Goal: Task Accomplishment & Management: Complete application form

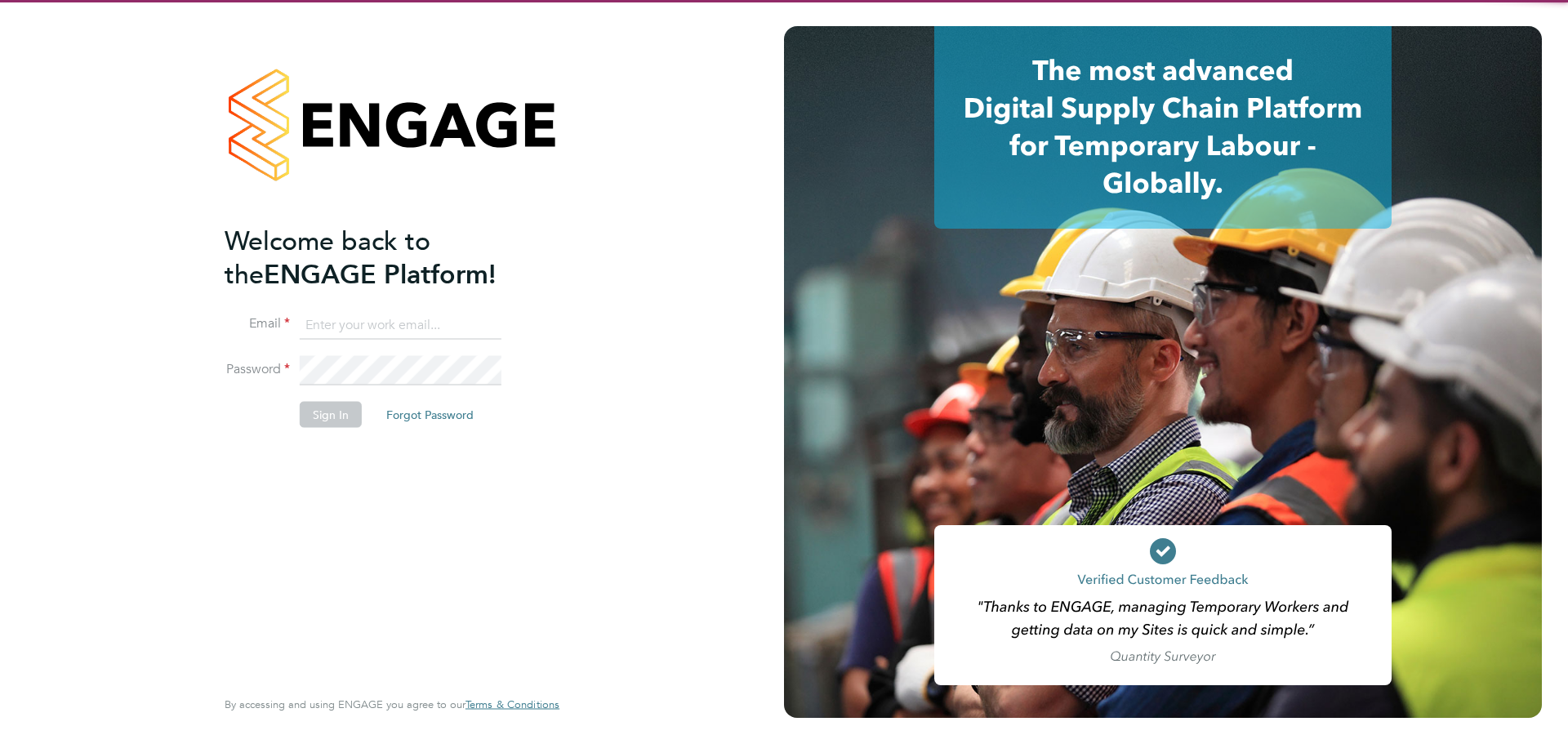
type input "[EMAIL_ADDRESS][DOMAIN_NAME]"
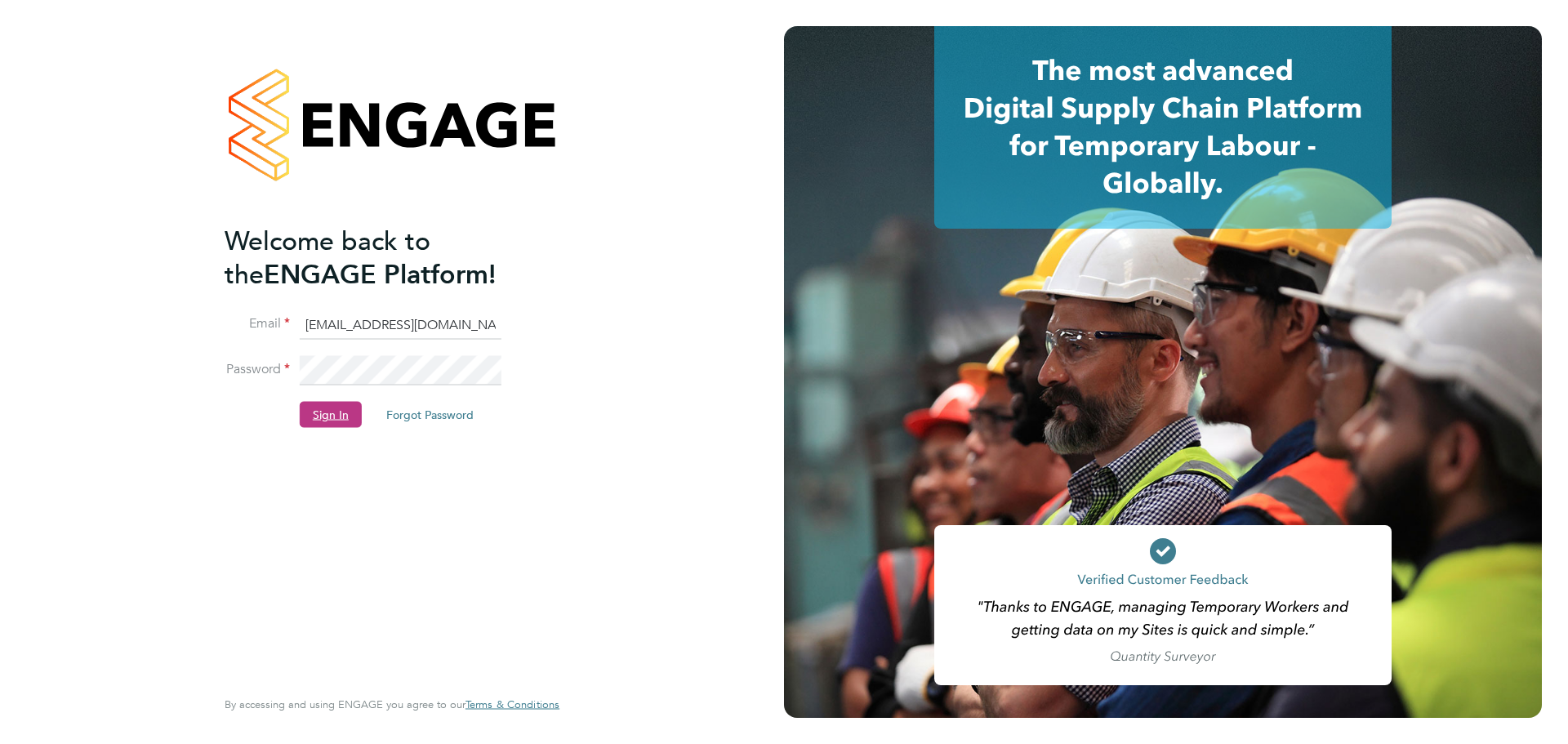
click at [347, 406] on button "Sign In" at bounding box center [331, 414] width 62 height 26
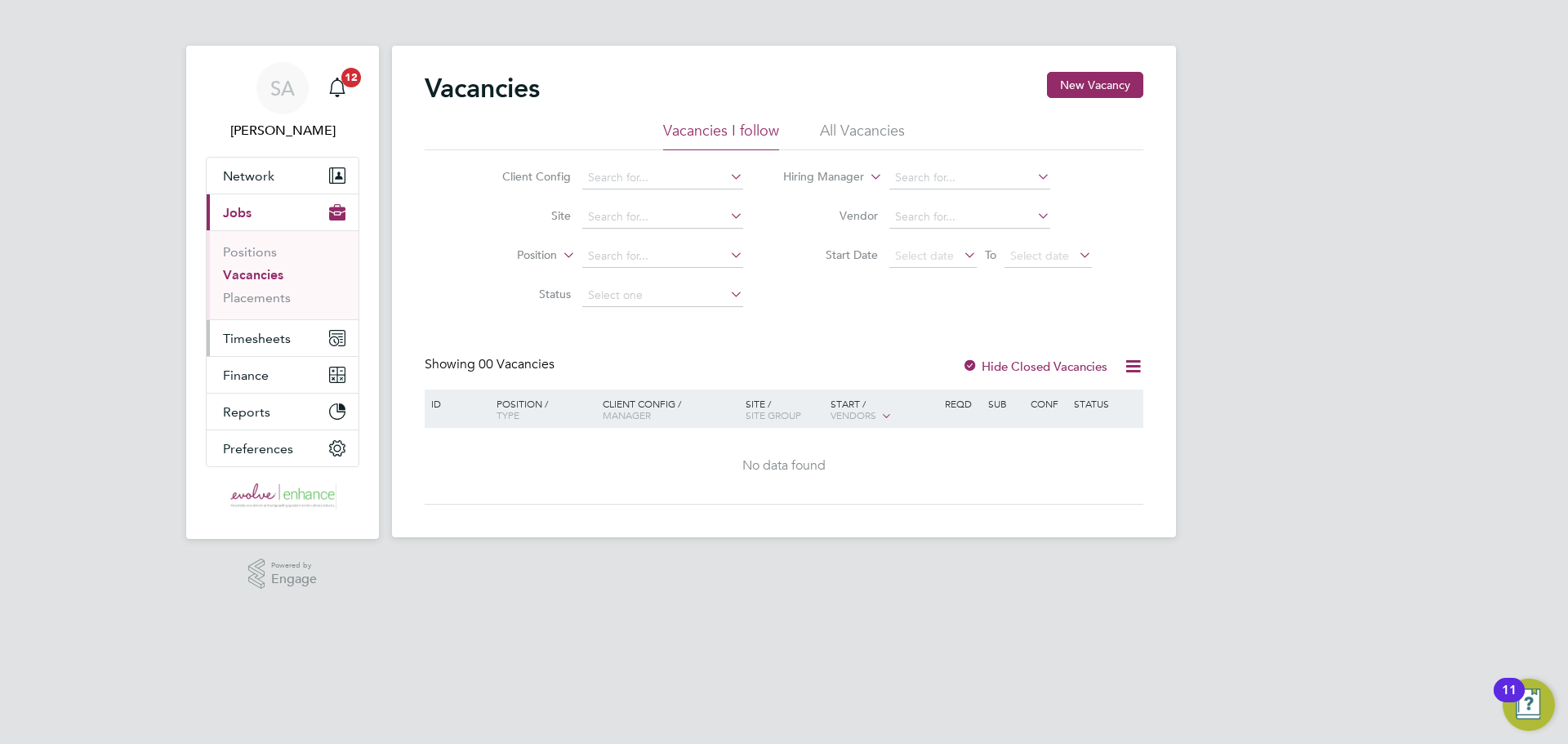
click at [245, 349] on button "Timesheets" at bounding box center [282, 338] width 152 height 36
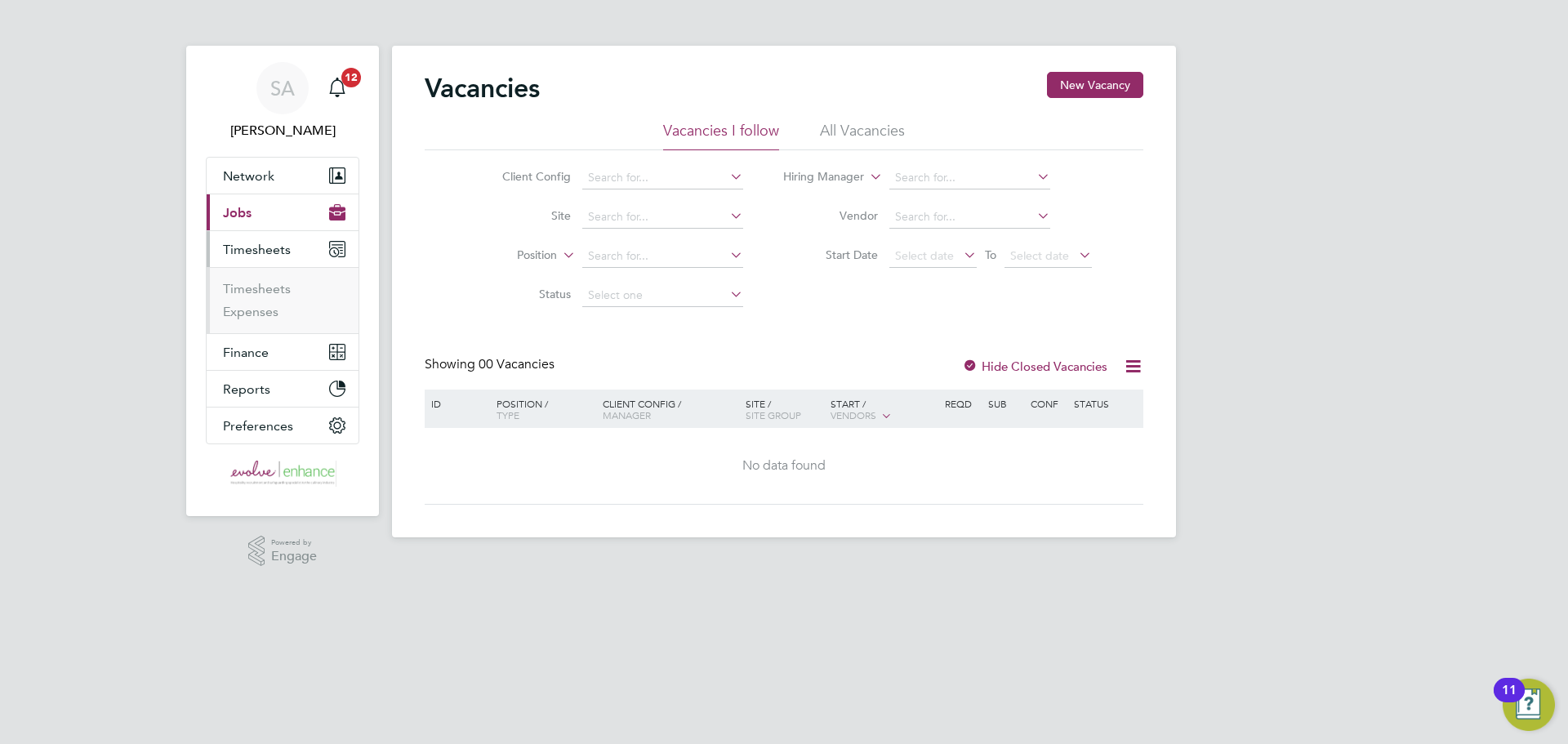
click at [258, 299] on li "Timesheets" at bounding box center [284, 292] width 123 height 23
click at [258, 296] on li "Timesheets" at bounding box center [284, 292] width 123 height 23
click at [269, 282] on link "Timesheets" at bounding box center [256, 289] width 68 height 15
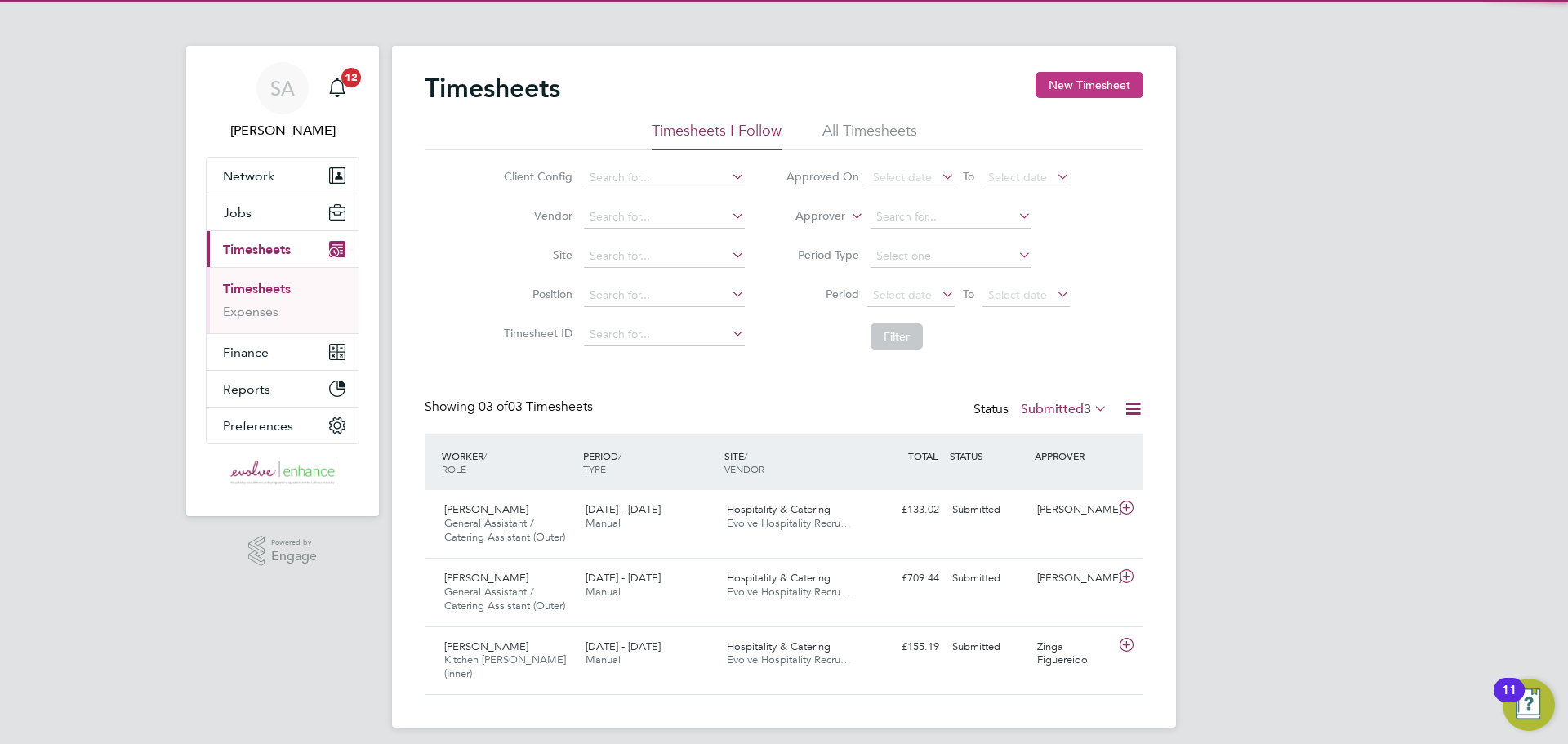
click at [1071, 72] on button "New Timesheet" at bounding box center [1089, 85] width 107 height 26
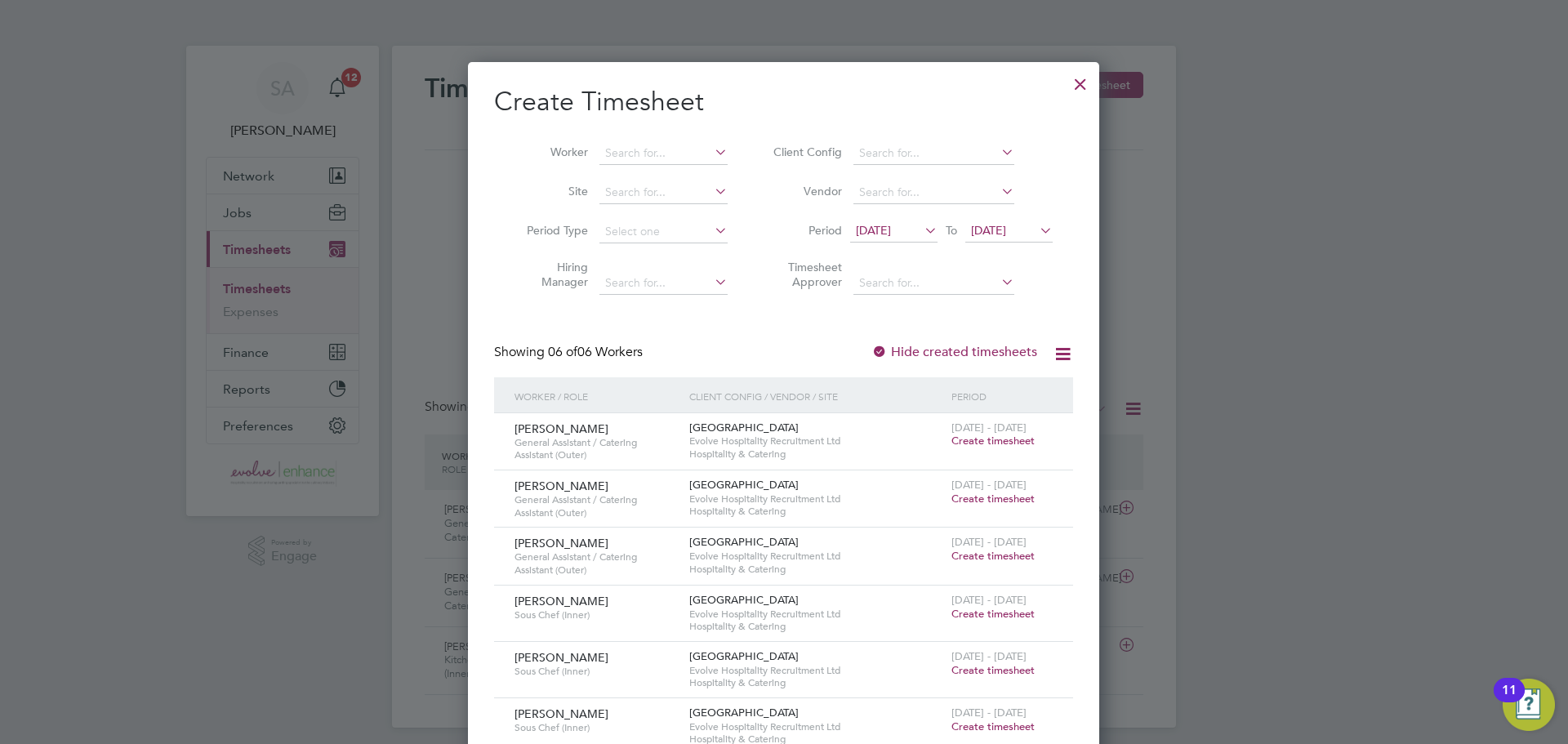
scroll to position [726, 632]
click at [635, 152] on input at bounding box center [663, 153] width 128 height 23
click at [649, 192] on li "Sid a li Youbi" at bounding box center [664, 198] width 131 height 22
type input "Sidali Youbi"
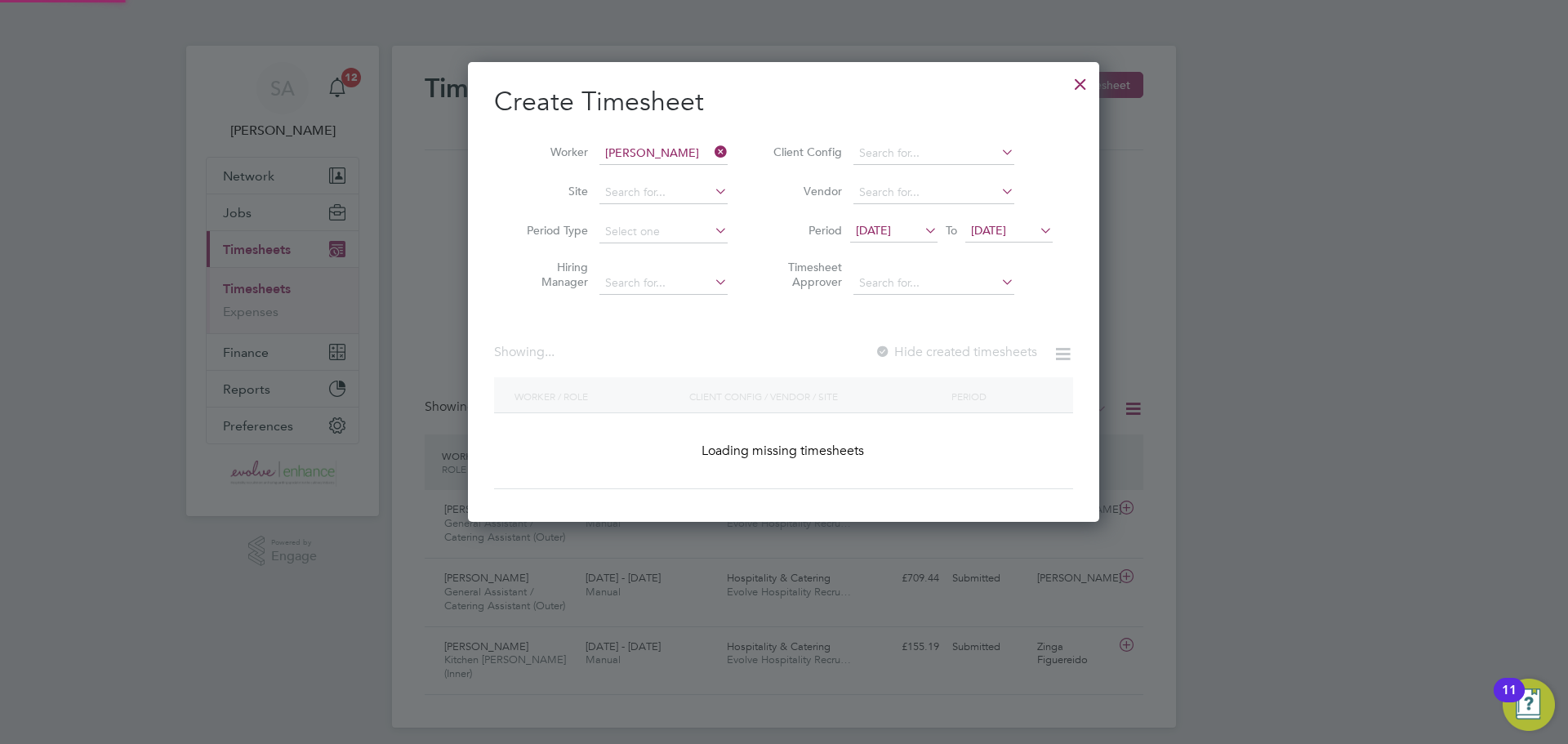
scroll to position [440, 632]
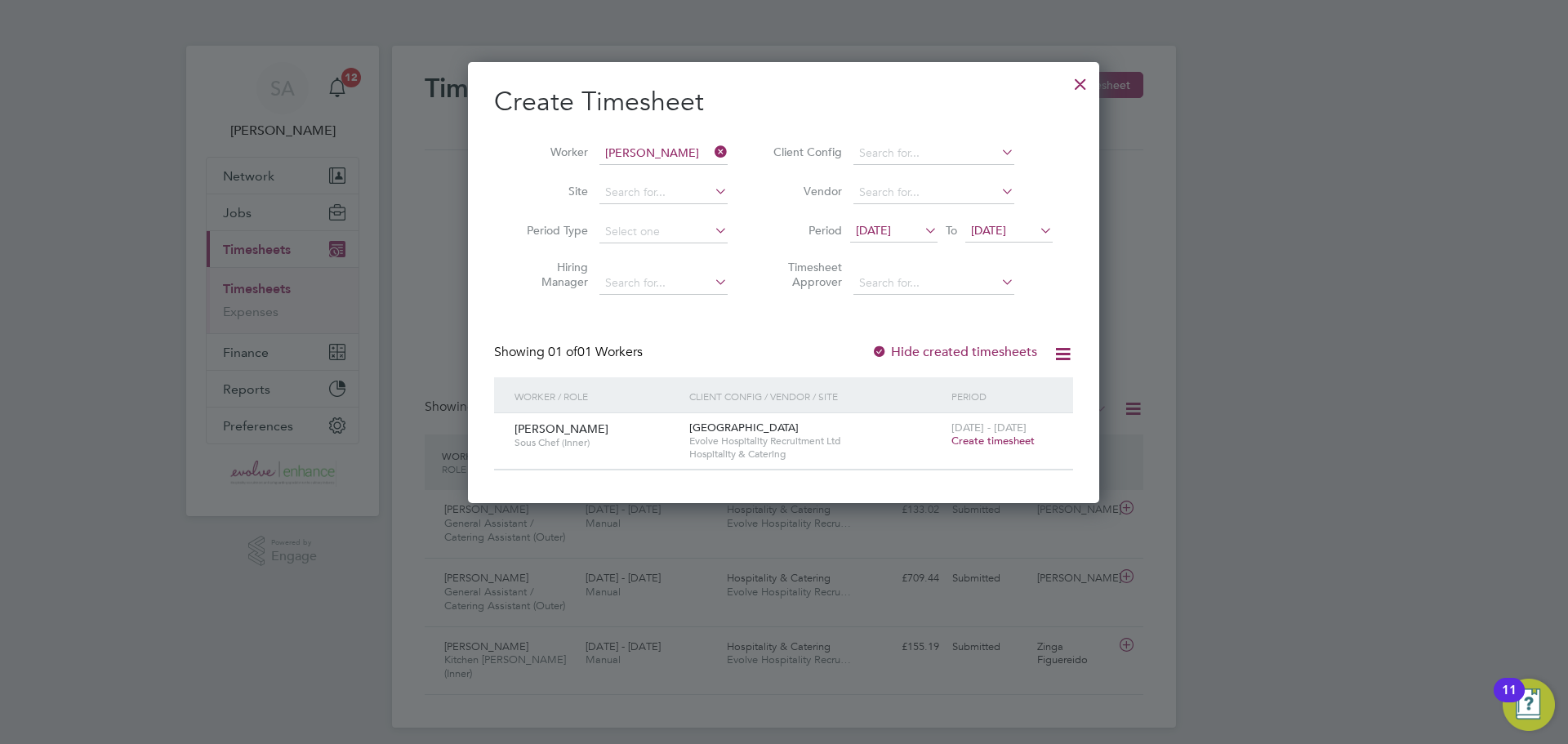
click at [888, 351] on div at bounding box center [879, 352] width 16 height 16
click at [965, 437] on span "Create timesheet" at bounding box center [992, 441] width 83 height 14
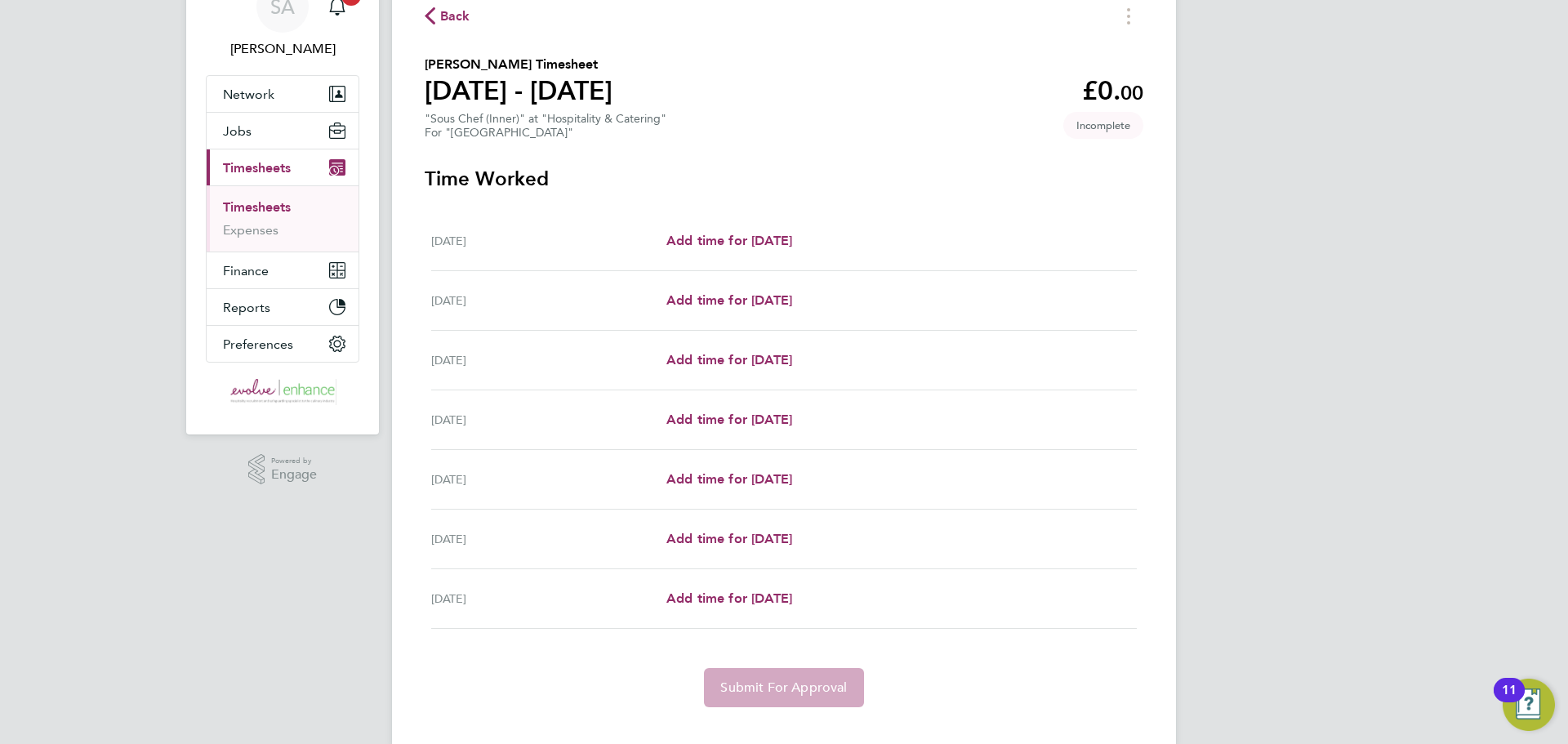
click at [746, 227] on div "Mon 22 Sep Add time for Mon 22 Sep Add time for Mon 22 Sep" at bounding box center [784, 241] width 705 height 59
click at [748, 238] on span "Add time for Mon 22 Sep" at bounding box center [729, 241] width 125 height 15
select select "60"
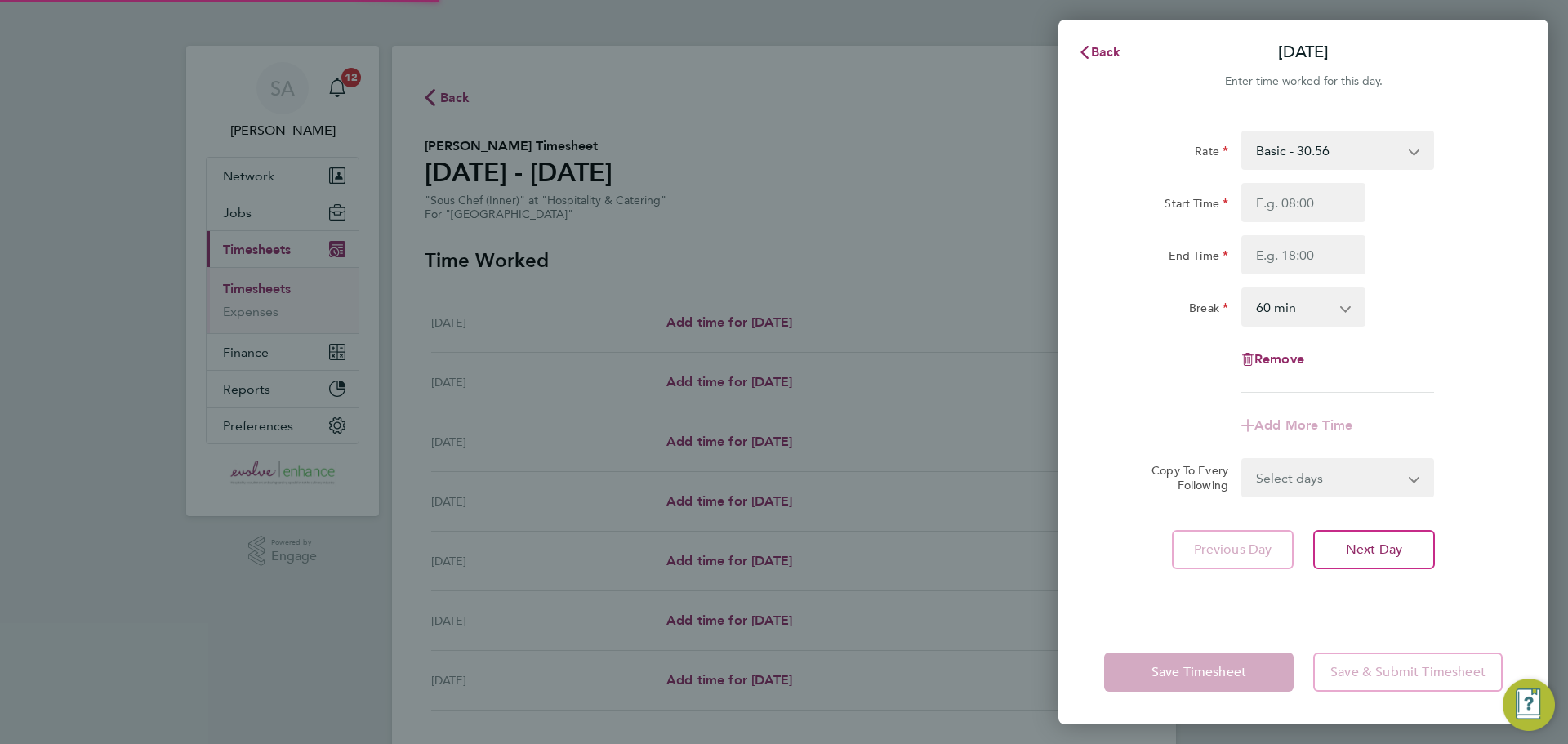
click at [1410, 156] on select "Basic - 30.56" at bounding box center [1327, 150] width 170 height 36
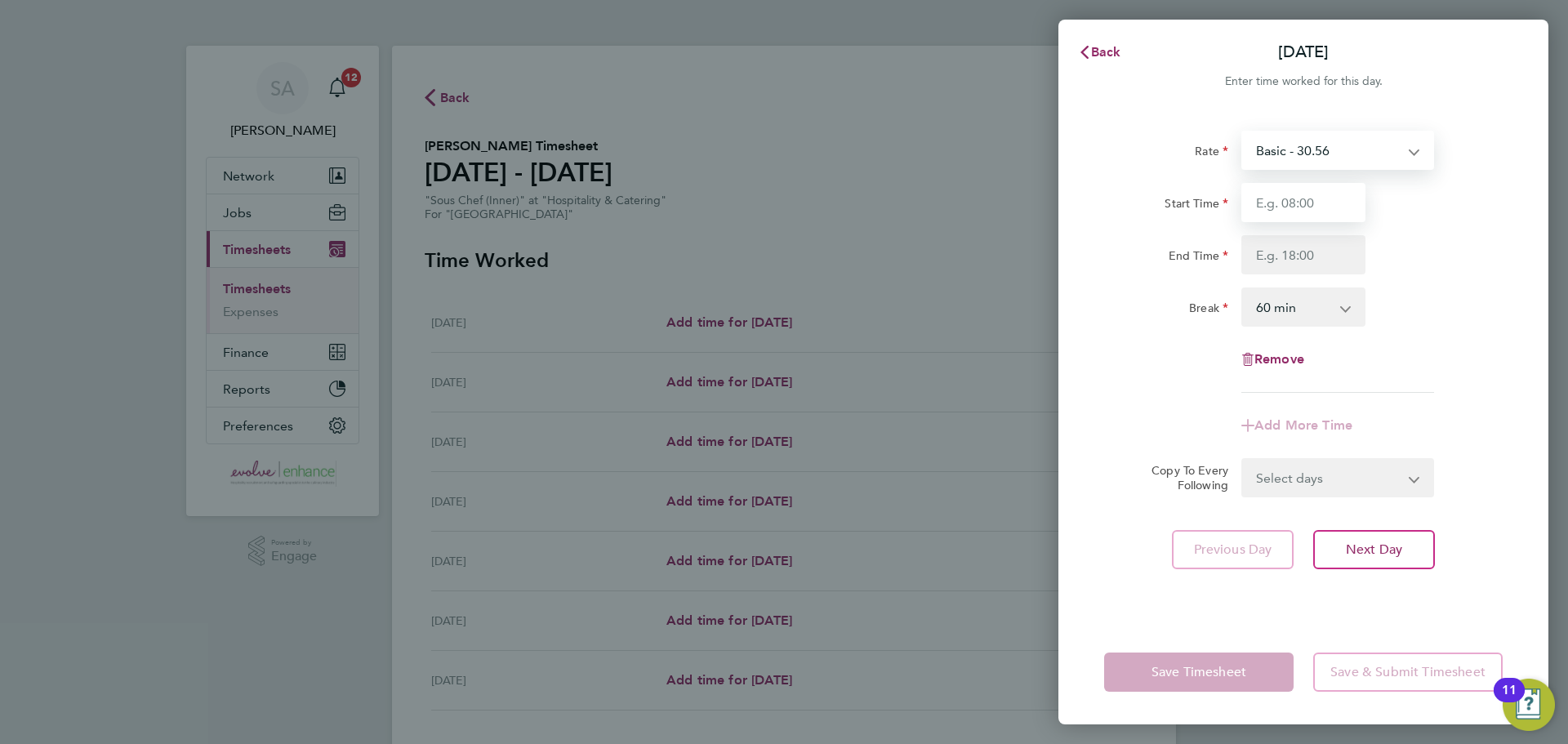
click at [1274, 198] on input "Start Time" at bounding box center [1303, 203] width 124 height 40
type input "07:00"
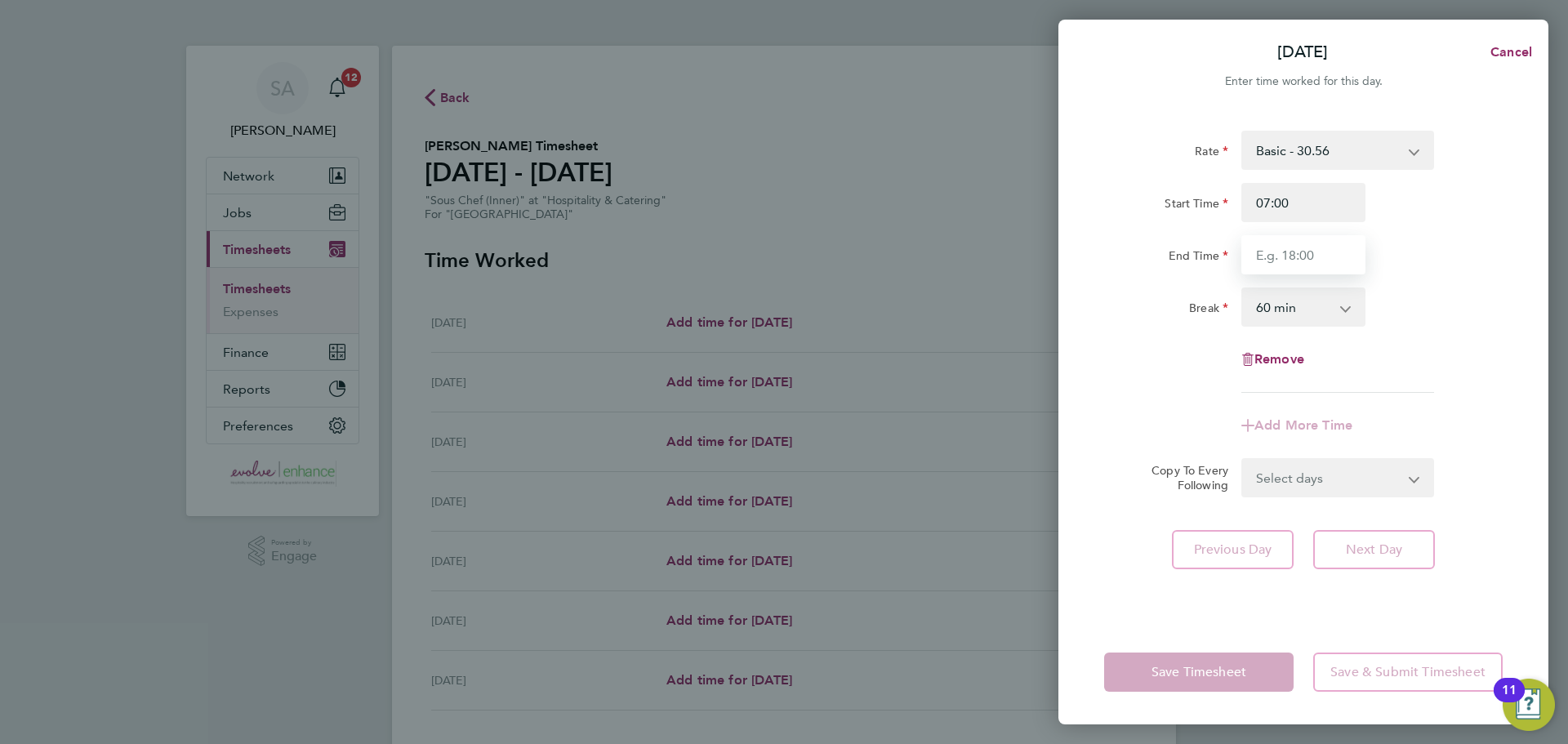
click at [1298, 248] on input "End Time" at bounding box center [1303, 255] width 124 height 40
type input "15:00"
click at [1299, 298] on select "0 min 15 min 30 min 45 min 60 min 75 min 90 min" at bounding box center [1293, 307] width 101 height 36
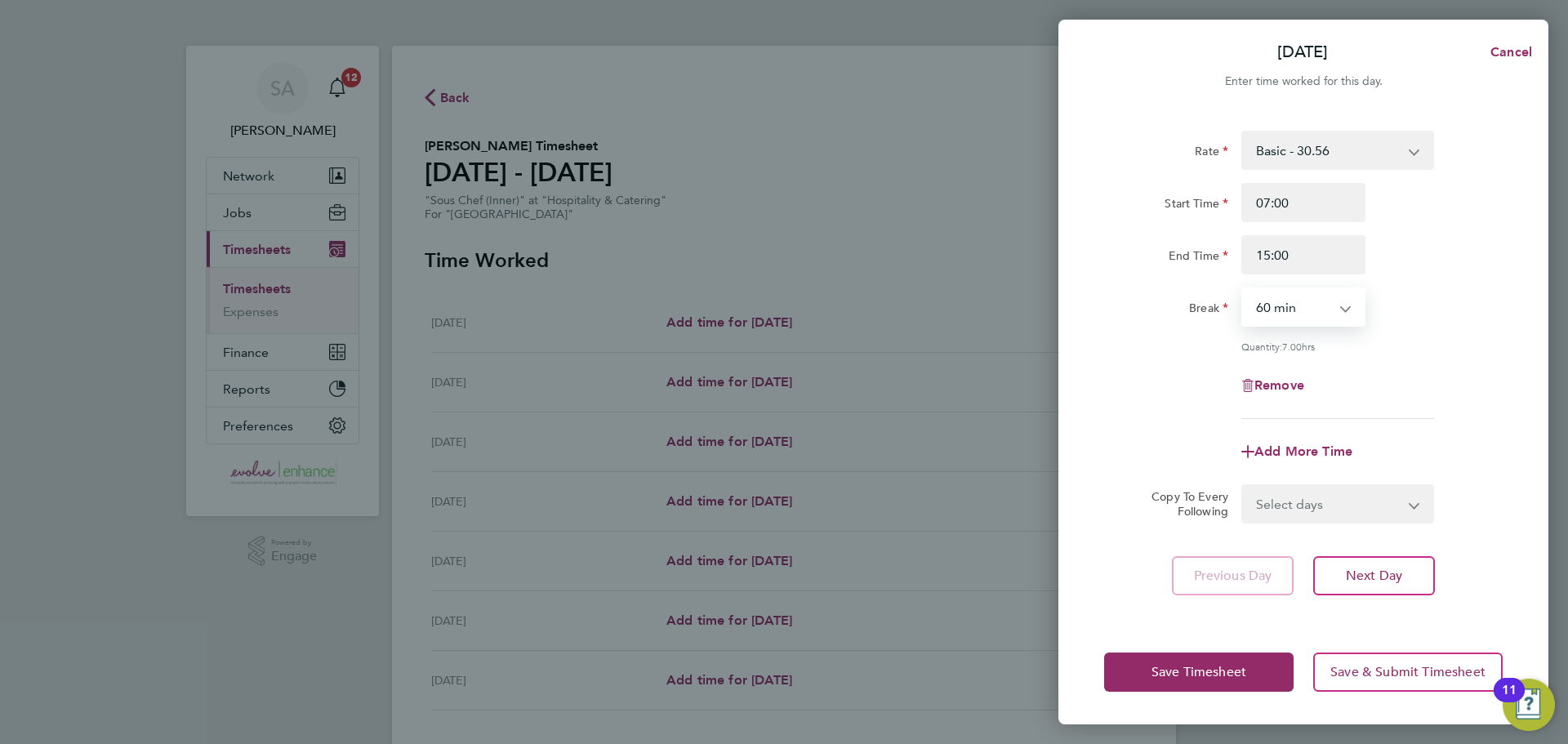
select select "0"
click at [1242, 289] on select "0 min 15 min 30 min 45 min 60 min 75 min 90 min" at bounding box center [1293, 307] width 101 height 36
click at [1294, 491] on select "Select days Day Weekday (Mon-Fri) Weekend (Sat-Sun) Tuesday Wednesday Thursday …" at bounding box center [1328, 503] width 172 height 36
select select "WEEKDAY"
click at [1242, 485] on select "Select days Day Weekday (Mon-Fri) Weekend (Sat-Sun) Tuesday Wednesday Thursday …" at bounding box center [1328, 503] width 172 height 36
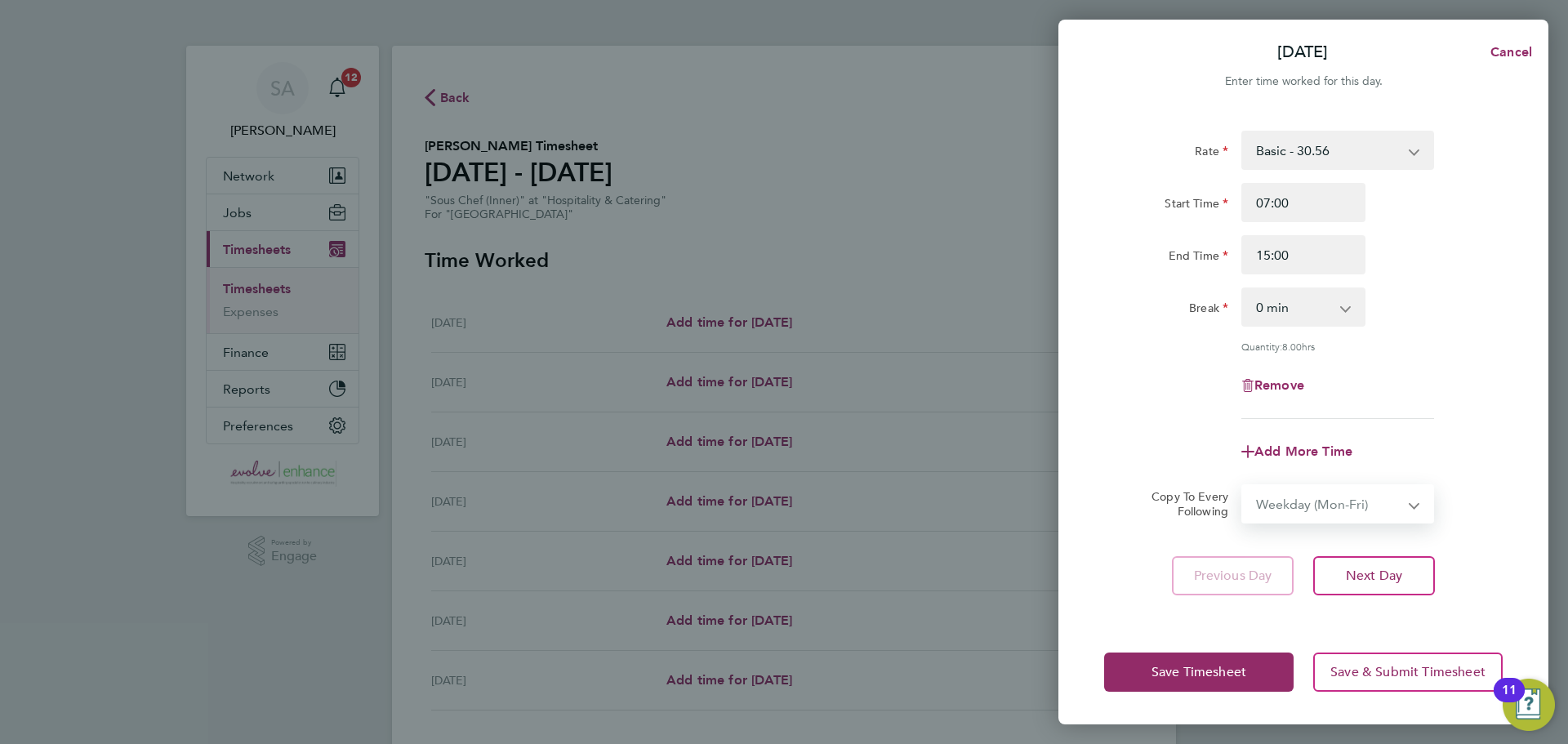
select select "2025-09-28"
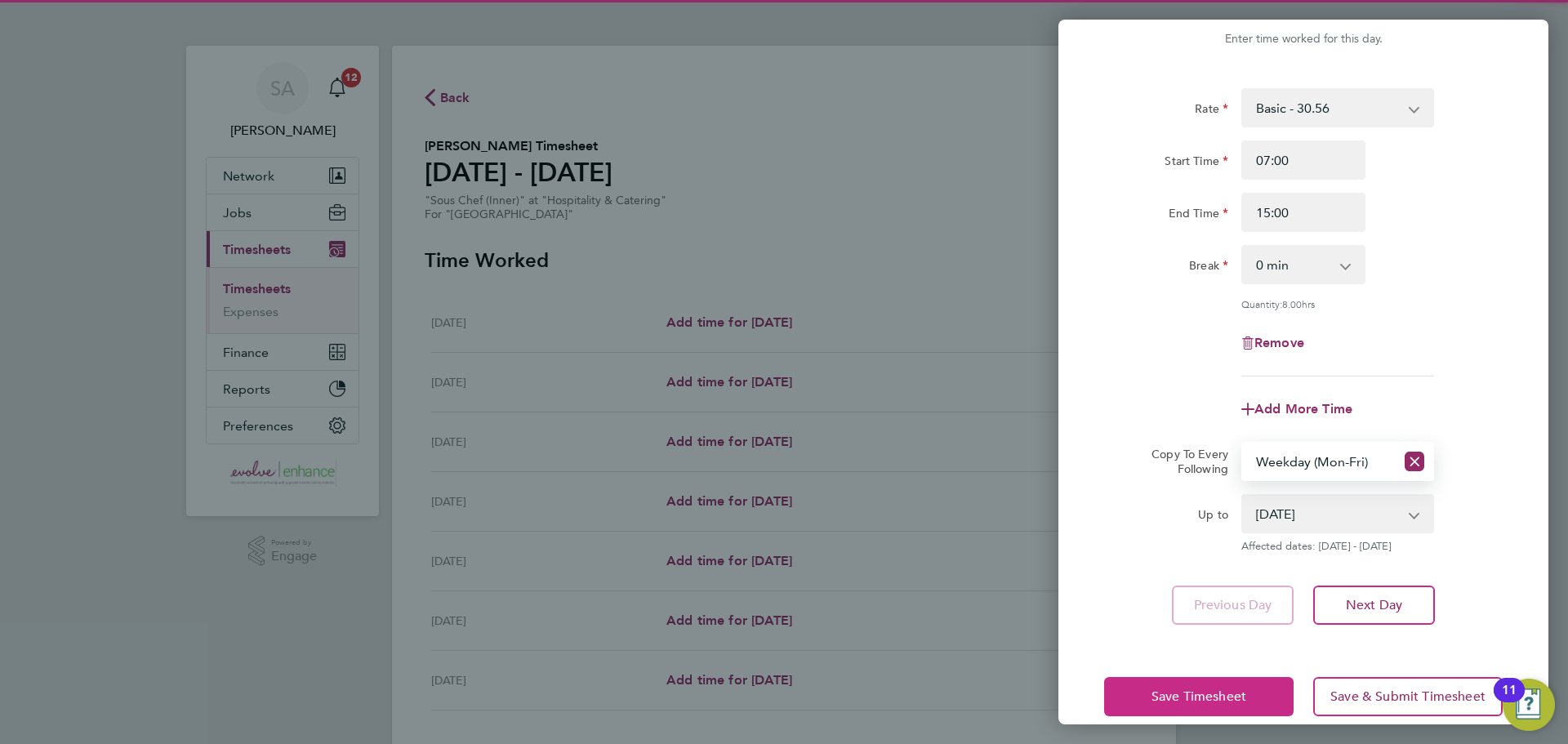
scroll to position [65, 0]
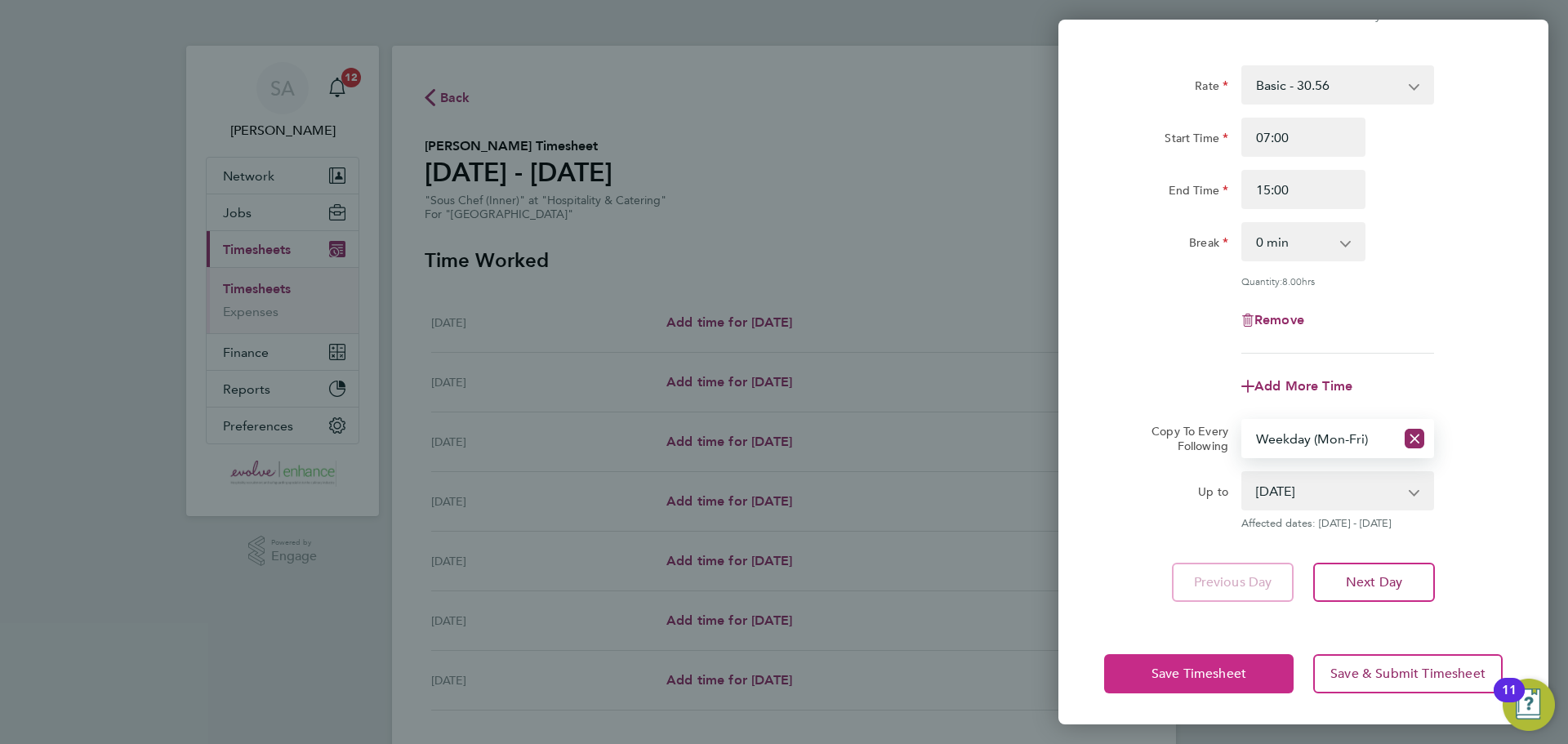
click at [1180, 680] on span "Save Timesheet" at bounding box center [1199, 674] width 95 height 16
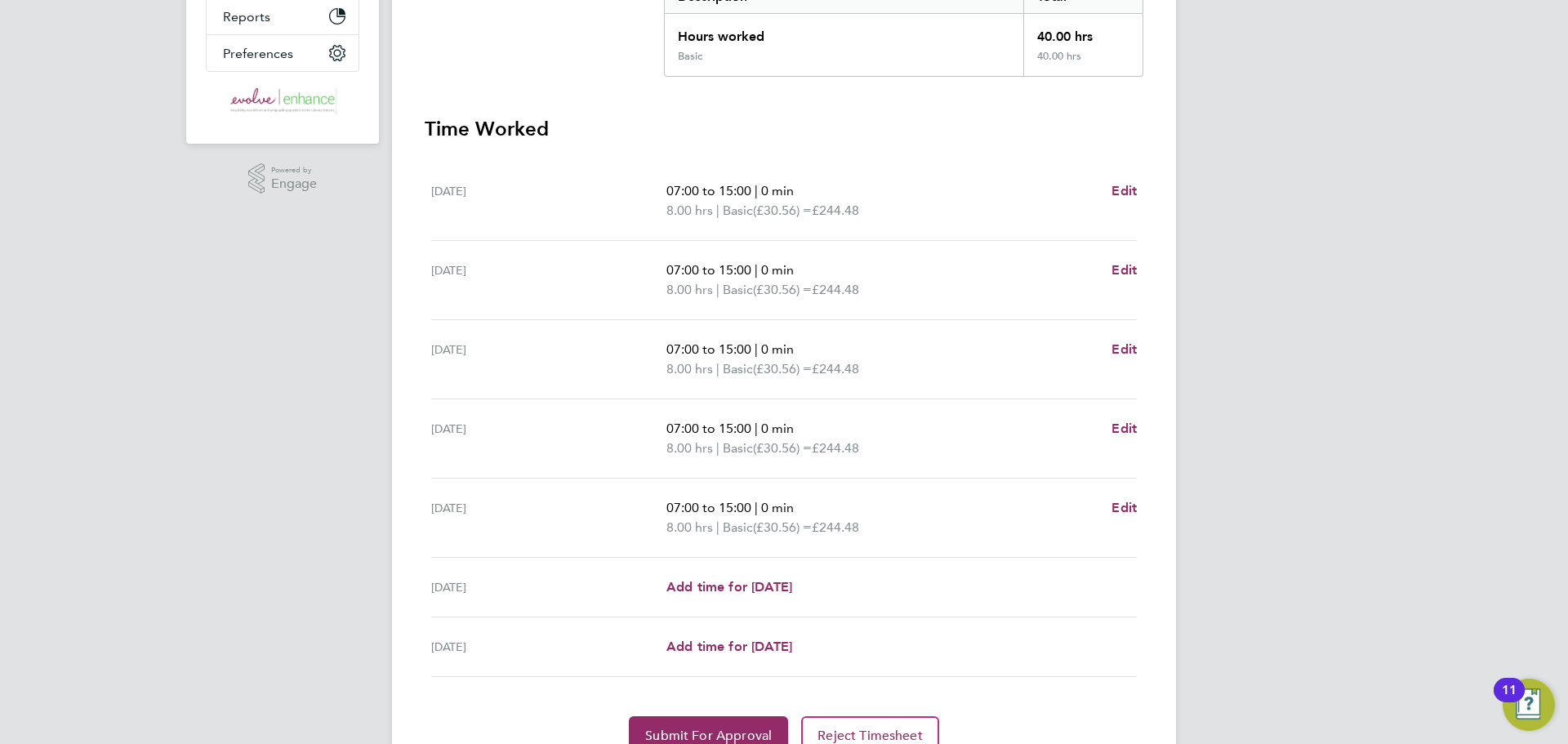
scroll to position [449, 0]
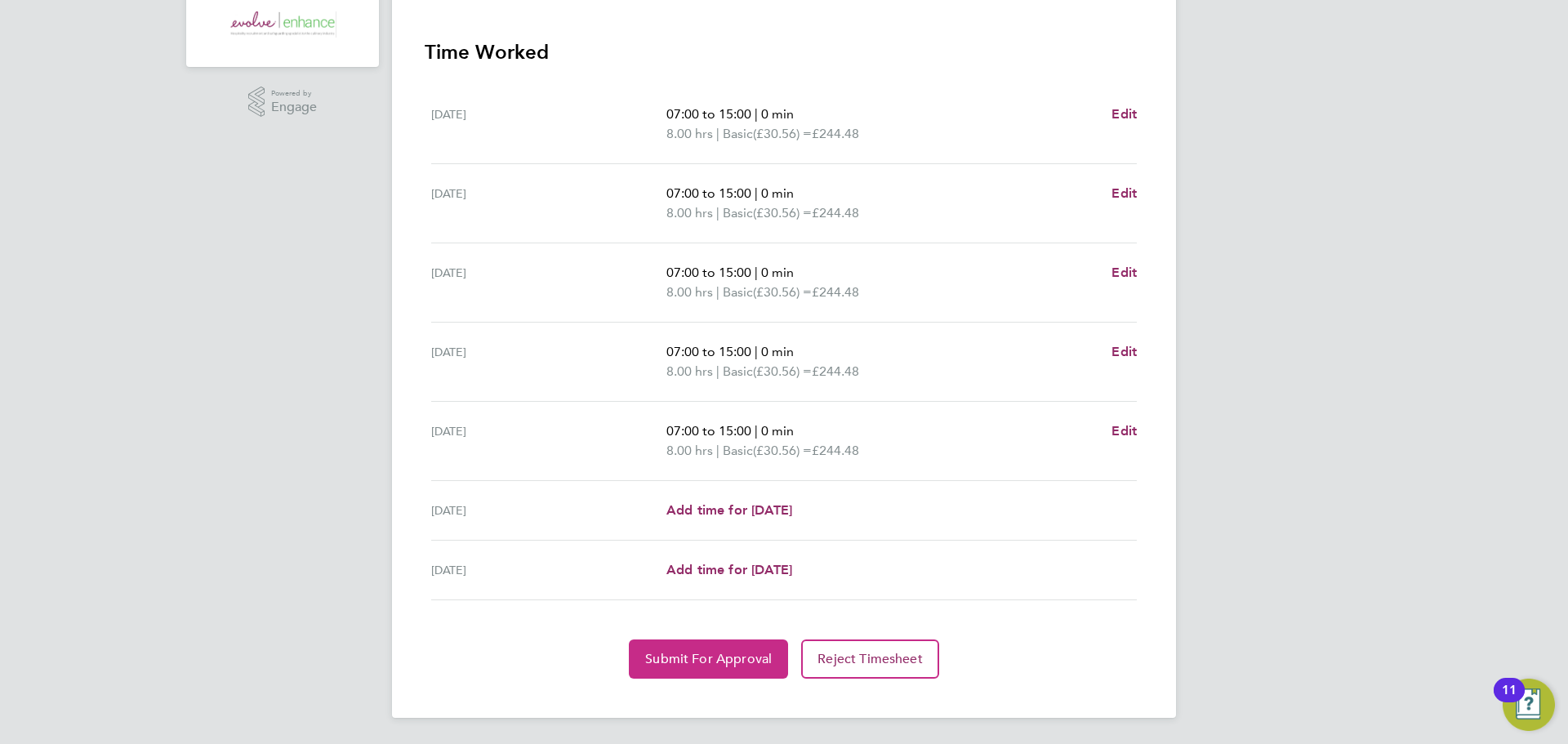
click at [691, 657] on span "Submit For Approval" at bounding box center [708, 658] width 126 height 16
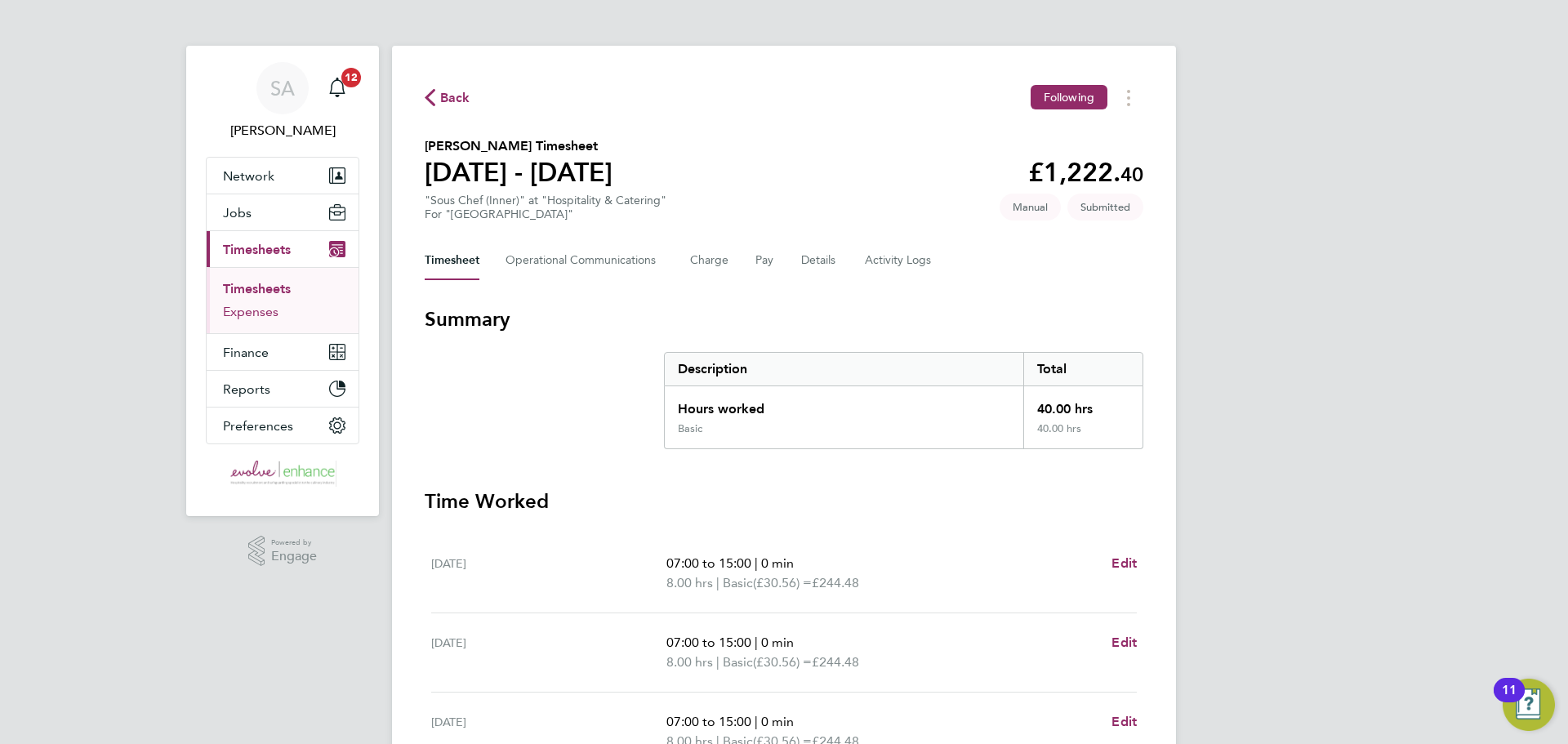
click at [234, 308] on link "Expenses" at bounding box center [250, 312] width 56 height 15
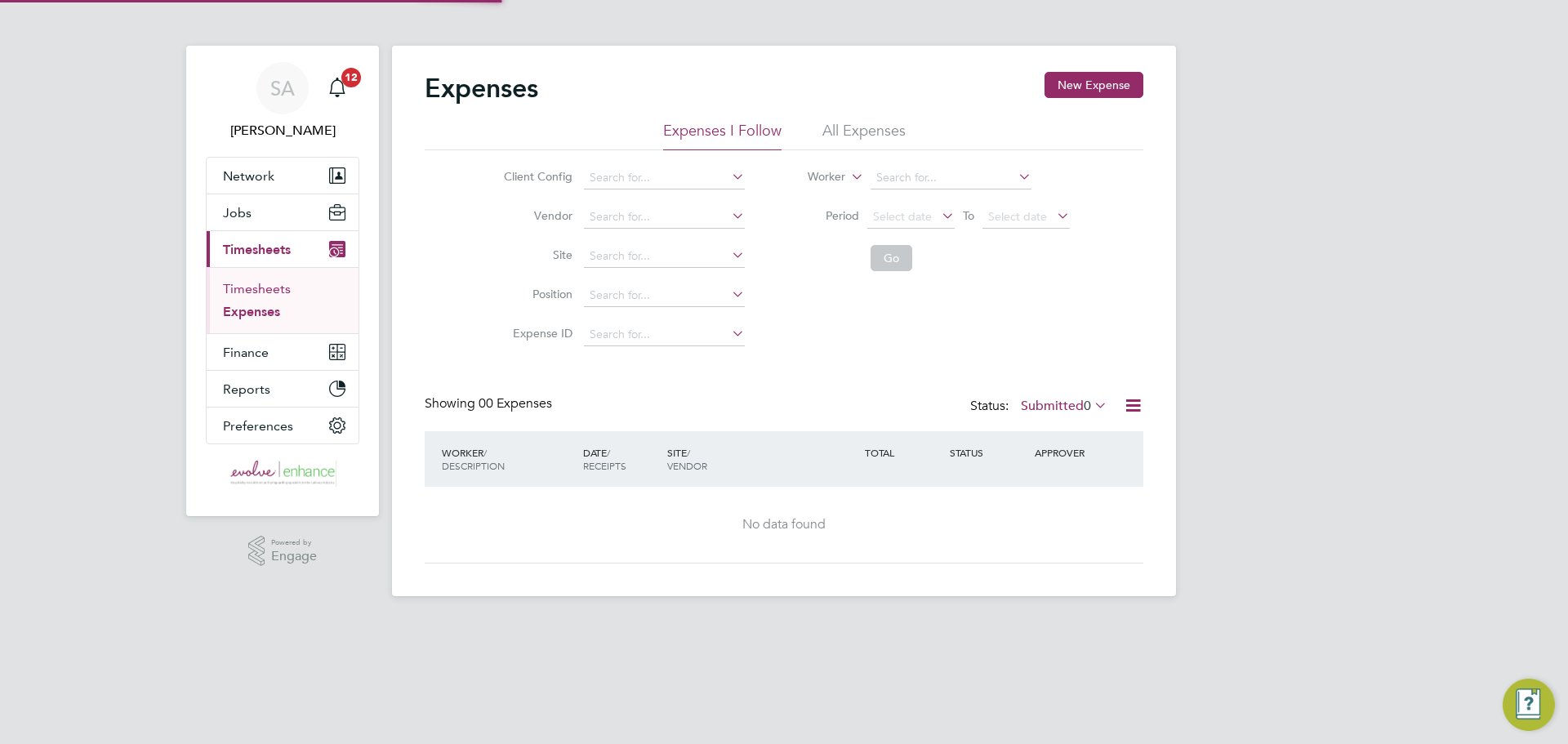
click at [237, 286] on link "Timesheets" at bounding box center [256, 289] width 68 height 15
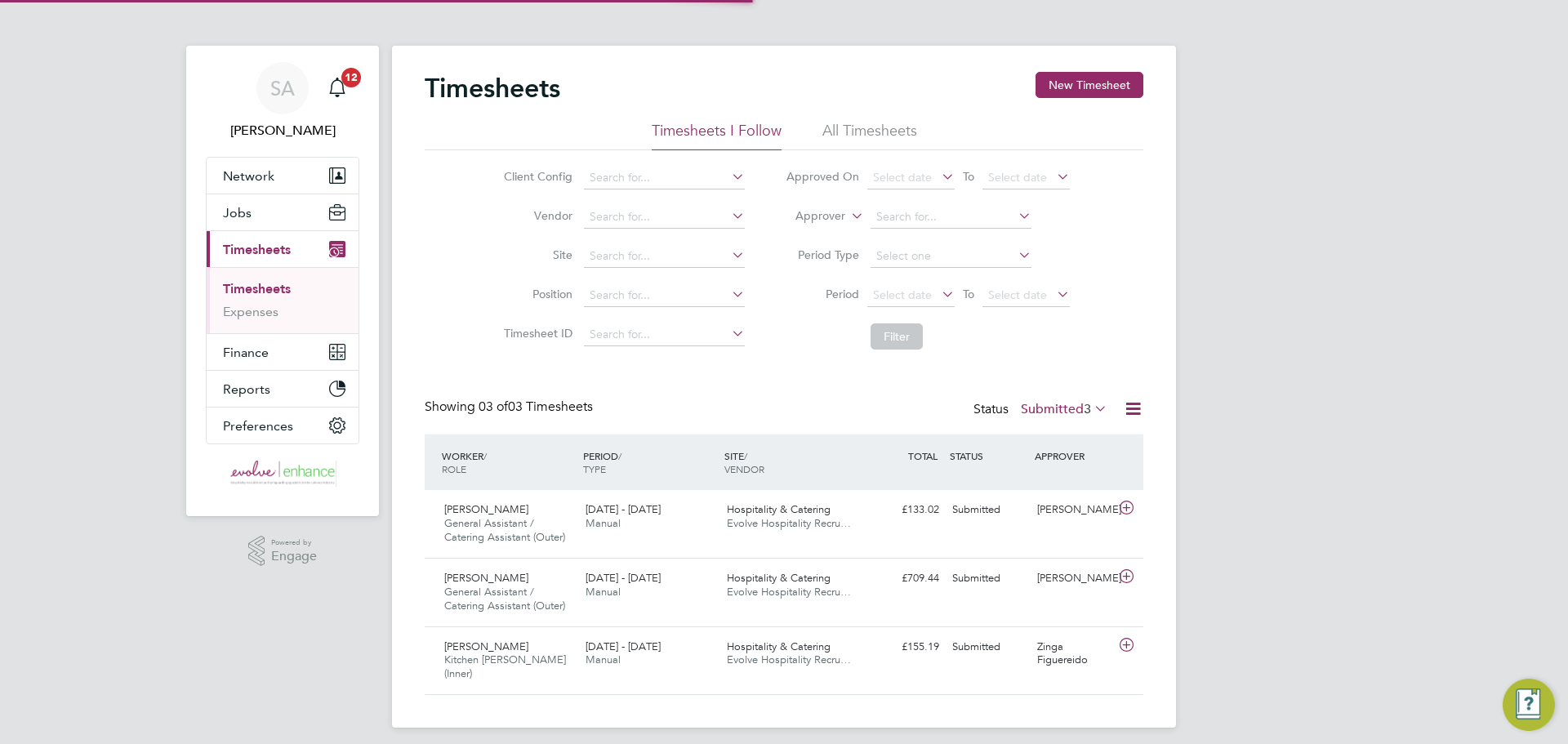
scroll to position [41, 142]
click at [1126, 90] on button "New Timesheet" at bounding box center [1089, 85] width 107 height 26
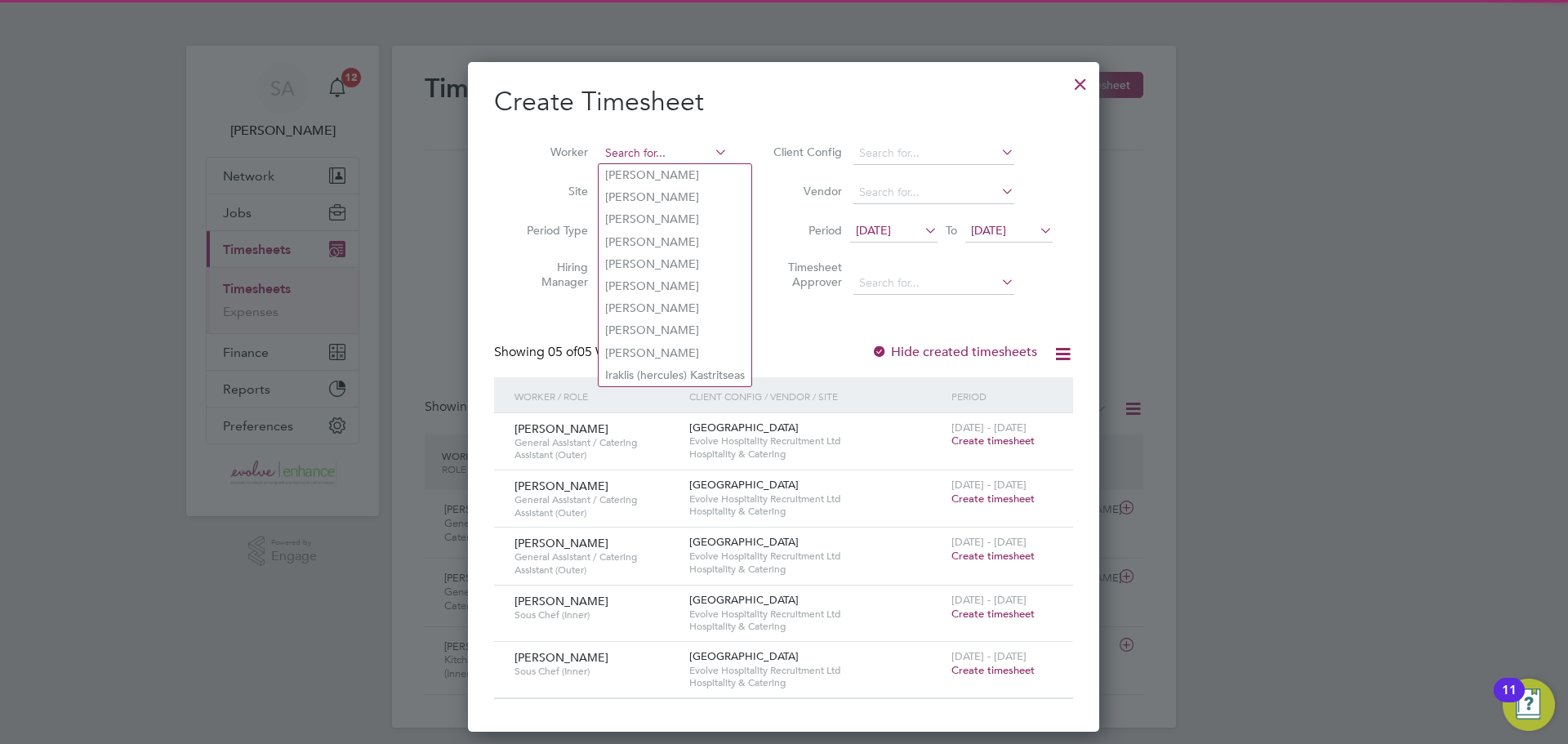
click at [621, 158] on input at bounding box center [663, 153] width 128 height 23
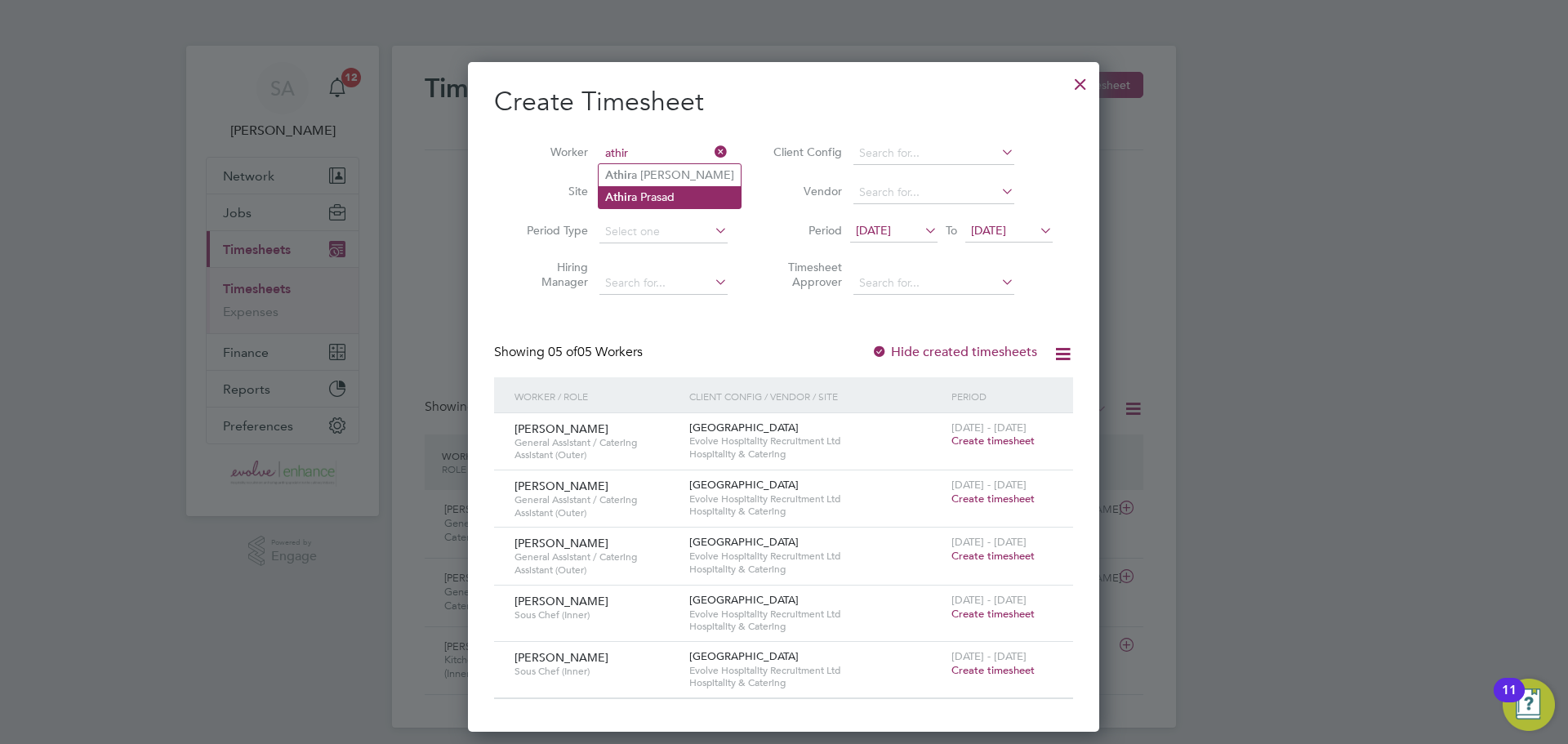
click at [625, 188] on li "Athir a Prasad" at bounding box center [669, 198] width 142 height 22
type input "Athira Prasad"
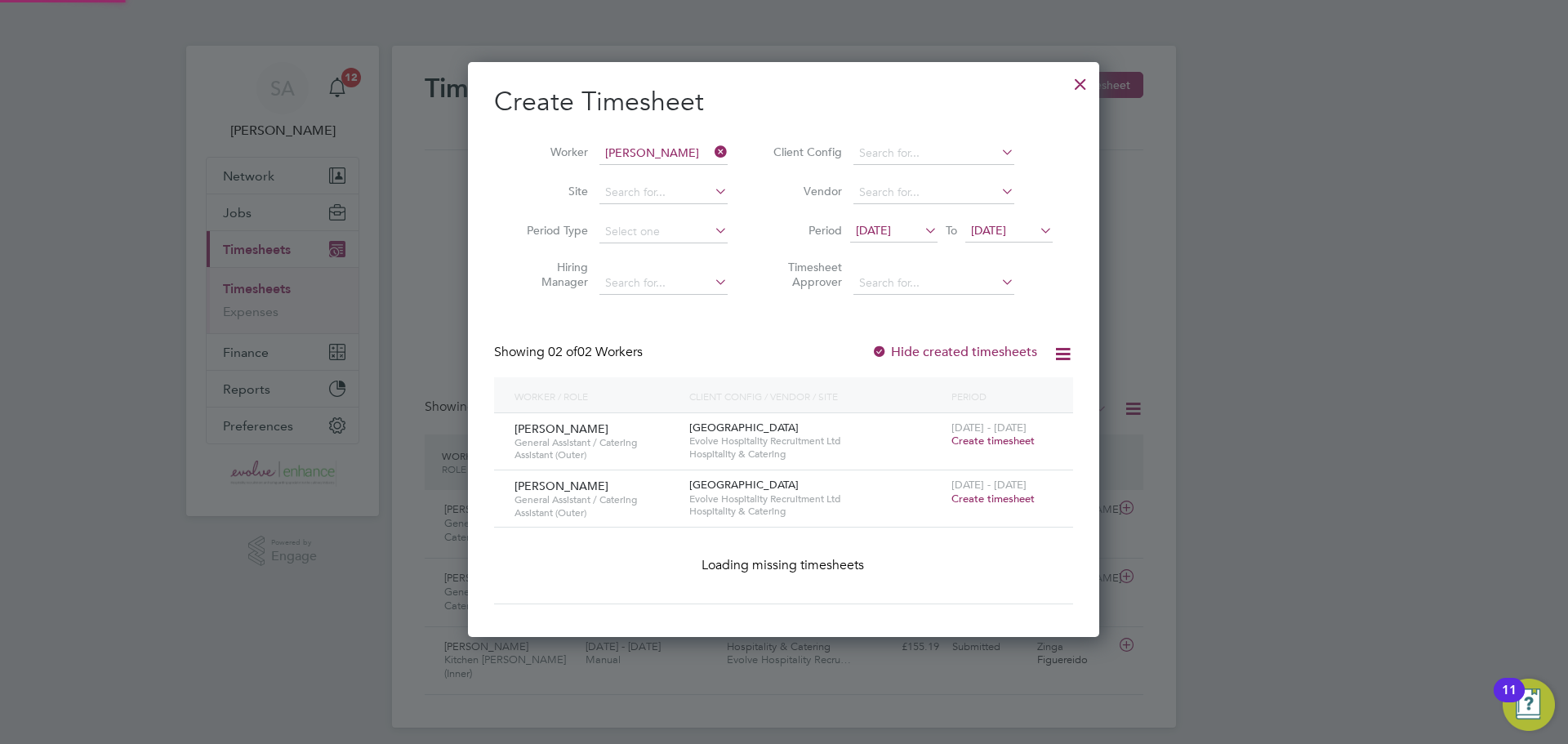
scroll to position [500, 632]
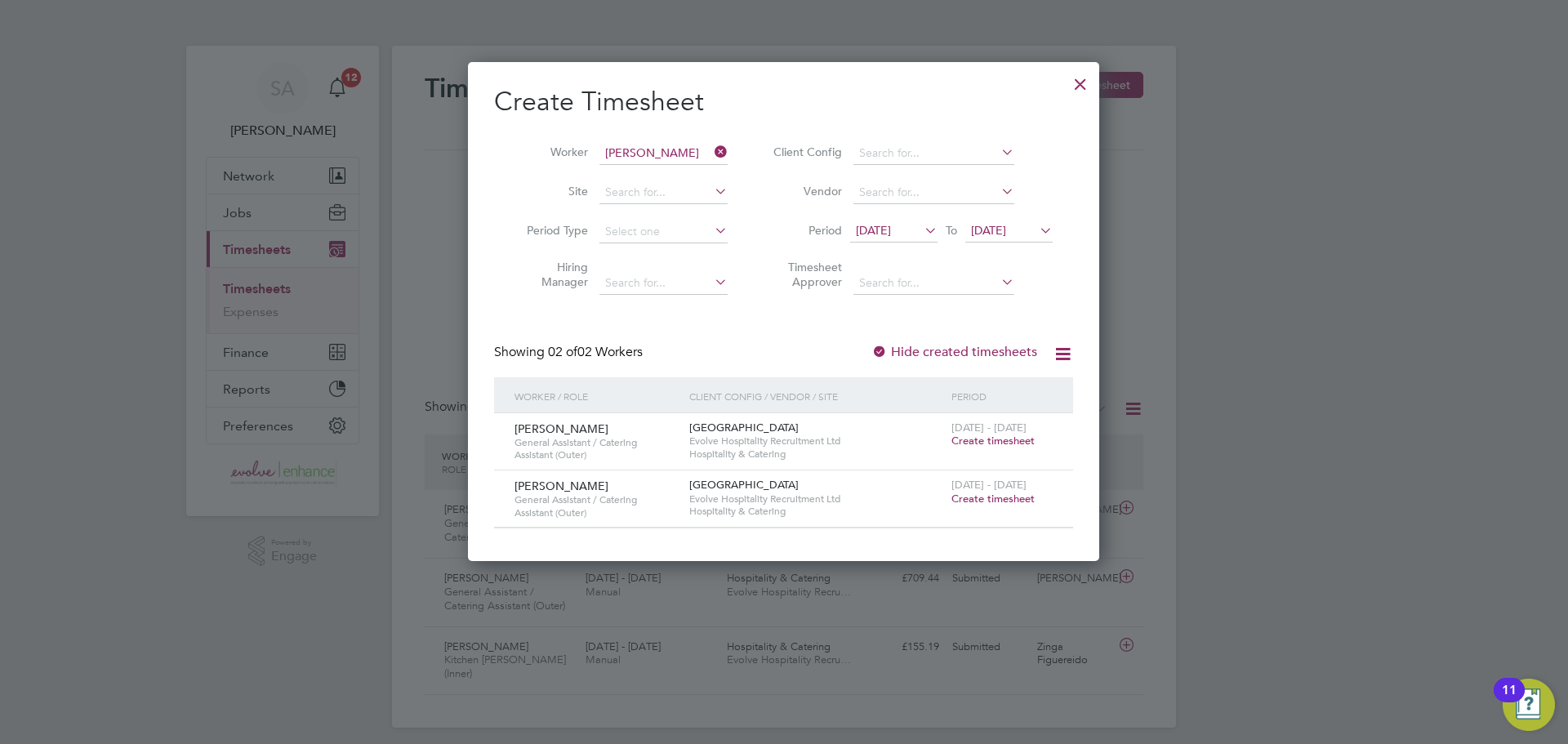
click at [979, 497] on span "Create timesheet" at bounding box center [992, 498] width 83 height 14
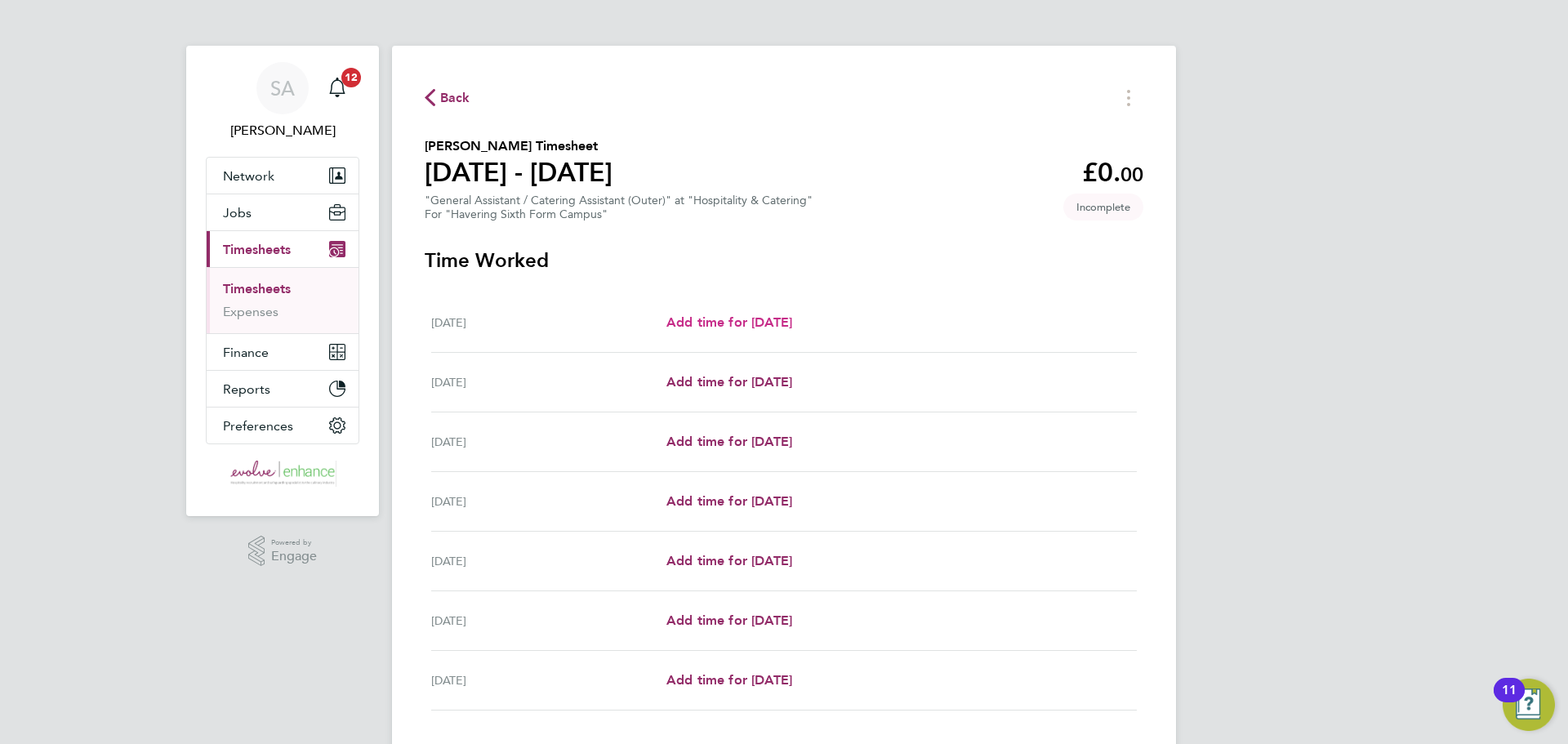
click at [737, 316] on span "Add time for Mon 22 Sep" at bounding box center [729, 322] width 125 height 15
select select "60"
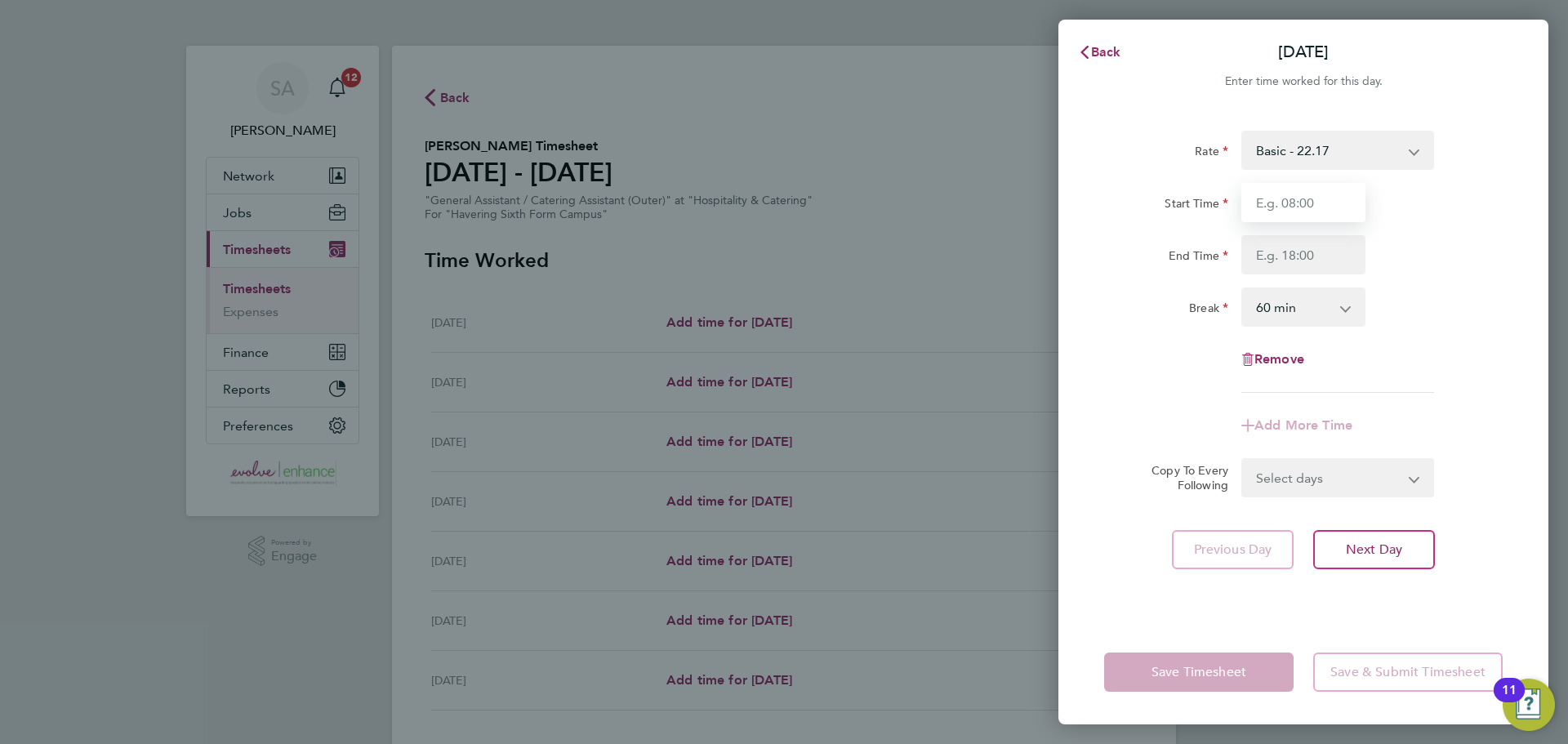
click at [1329, 197] on input "Start Time" at bounding box center [1303, 203] width 124 height 40
type input "08:00"
click at [1274, 255] on input "End Time" at bounding box center [1303, 255] width 124 height 40
click at [1287, 218] on input "08:00" at bounding box center [1303, 203] width 124 height 40
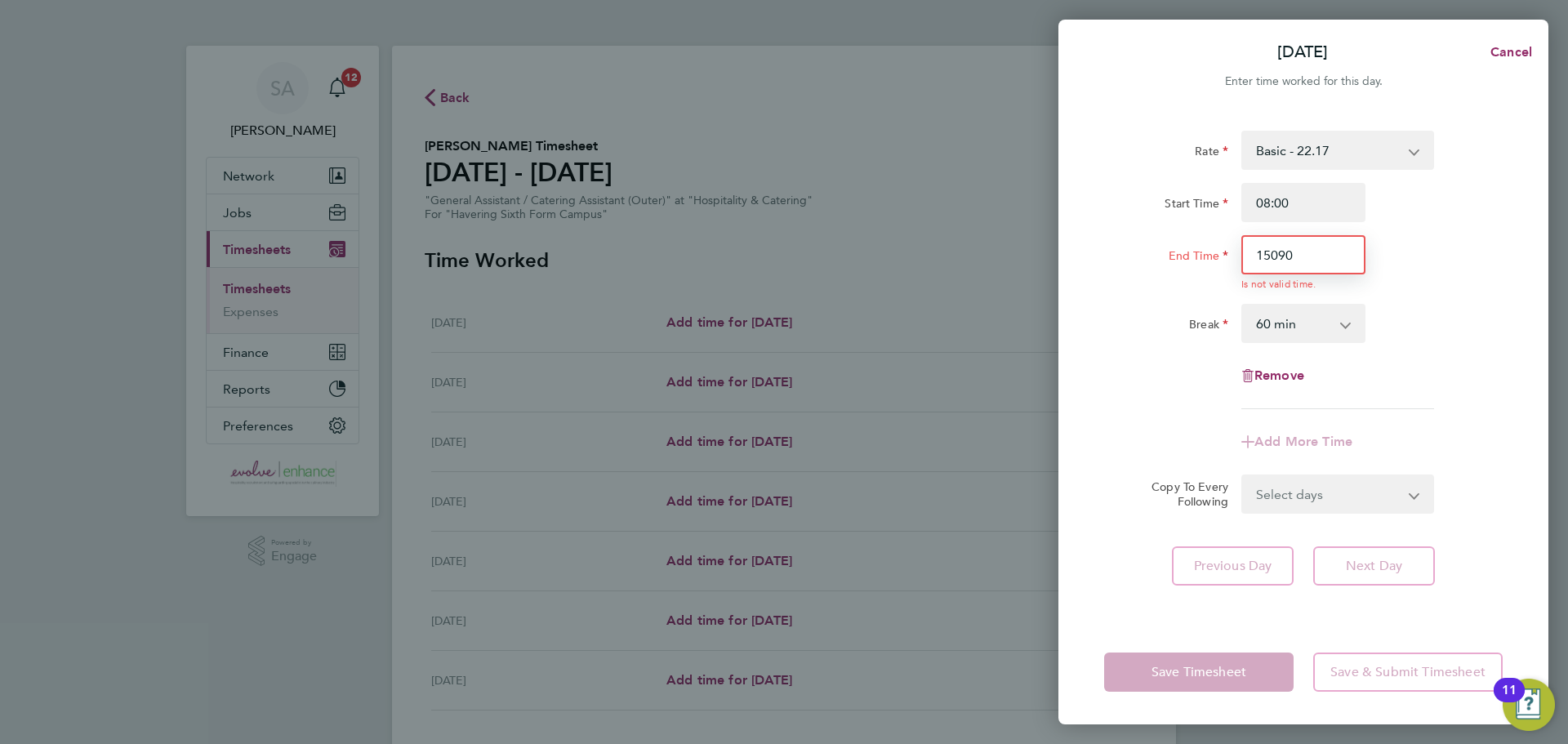
drag, startPoint x: 1187, startPoint y: 259, endPoint x: 1048, endPoint y: 260, distance: 139.0
click at [1050, 260] on div "Mon 22 Sep Cancel Enter time worked for this day. Rate Basic - 22.17 Start Time…" at bounding box center [784, 372] width 1568 height 744
type input "15:00"
click at [1286, 210] on input "08:00" at bounding box center [1303, 203] width 124 height 40
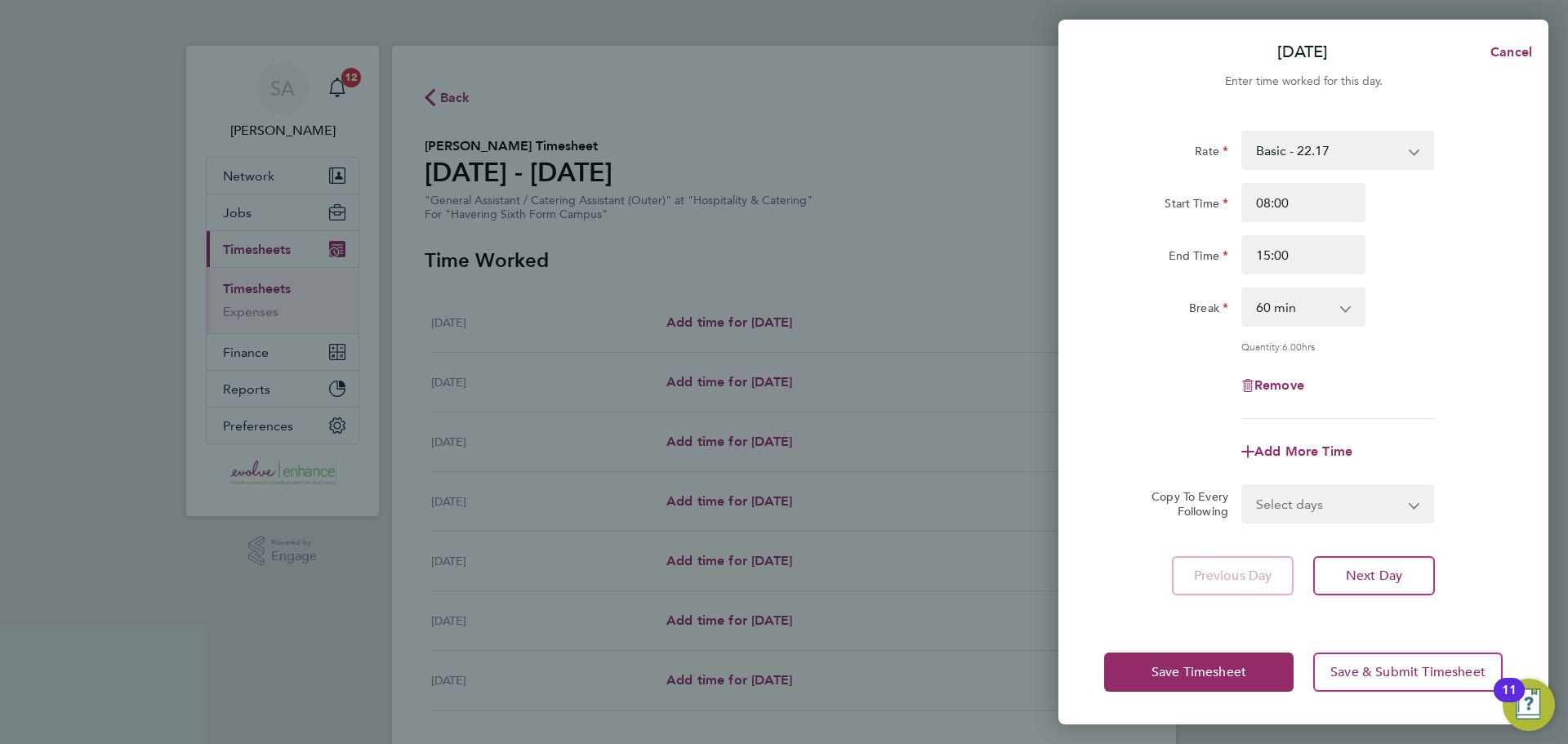
drag, startPoint x: 1308, startPoint y: 298, endPoint x: 1307, endPoint y: 310, distance: 12.0
click at [1307, 299] on select "0 min 15 min 30 min 45 min 60 min 75 min 90 min" at bounding box center [1293, 307] width 101 height 36
select select "0"
click at [1242, 289] on select "0 min 15 min 30 min 45 min 60 min 75 min 90 min" at bounding box center [1293, 307] width 101 height 36
click at [1303, 503] on select "Select days Day Weekday (Mon-Fri) Weekend (Sat-Sun) Tuesday Wednesday Thursday …" at bounding box center [1328, 503] width 172 height 36
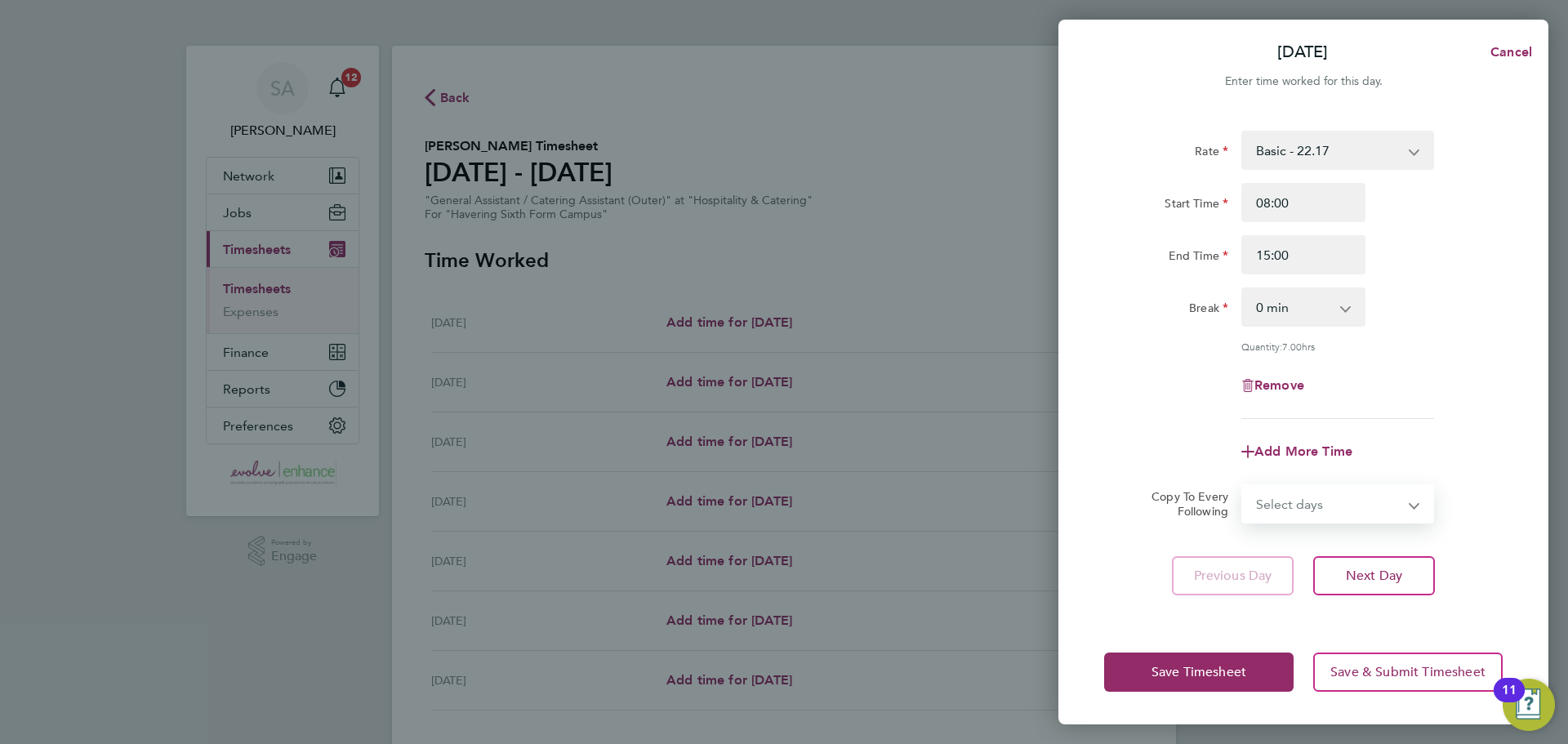
select select "WEEKDAY"
click at [1242, 485] on select "Select days Day Weekday (Mon-Fri) Weekend (Sat-Sun) Tuesday Wednesday Thursday …" at bounding box center [1328, 503] width 172 height 36
select select "2025-09-28"
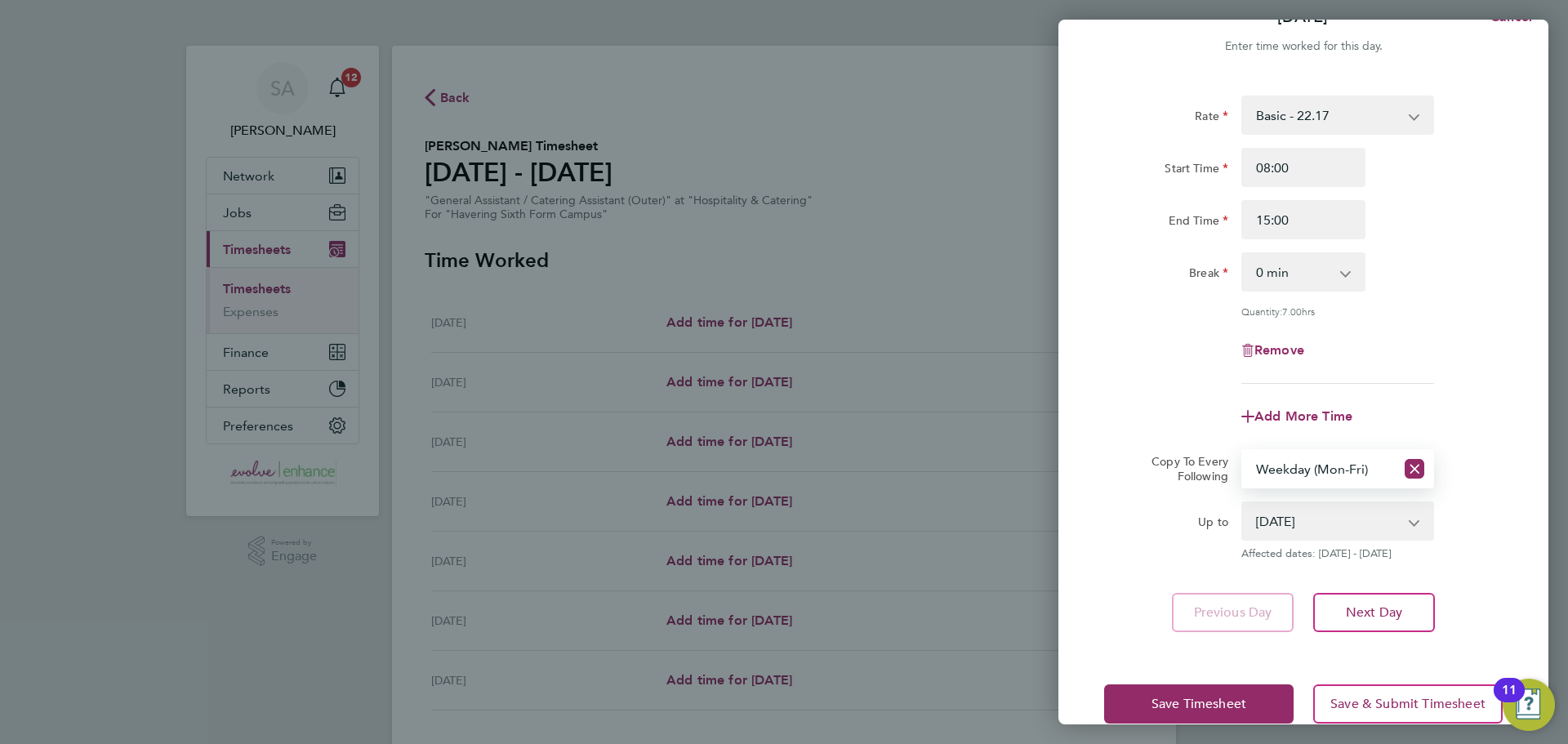
scroll to position [65, 0]
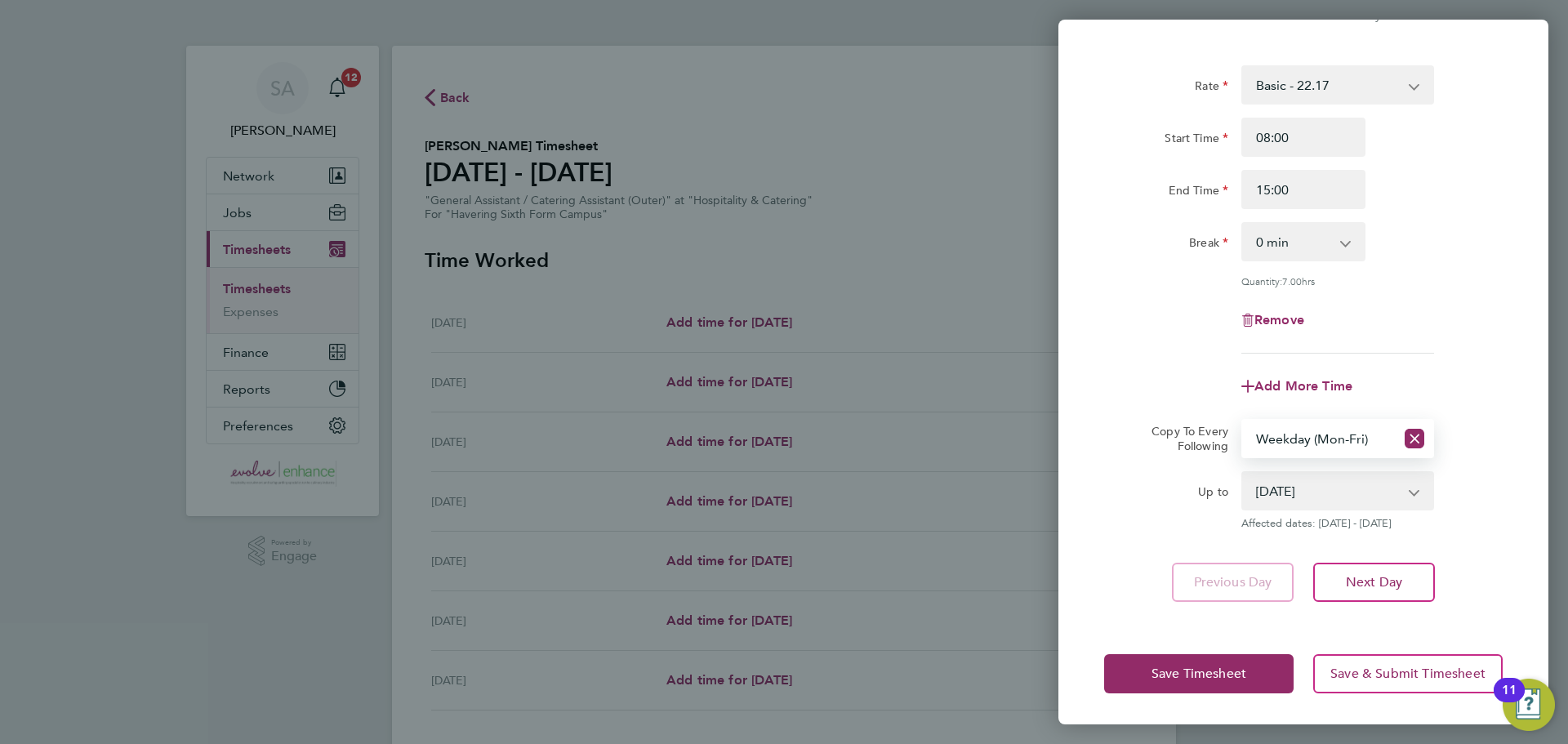
click at [1186, 698] on div "Save Timesheet Save & Submit Timesheet" at bounding box center [1303, 674] width 490 height 105
click at [1187, 686] on button "Save Timesheet" at bounding box center [1199, 674] width 189 height 40
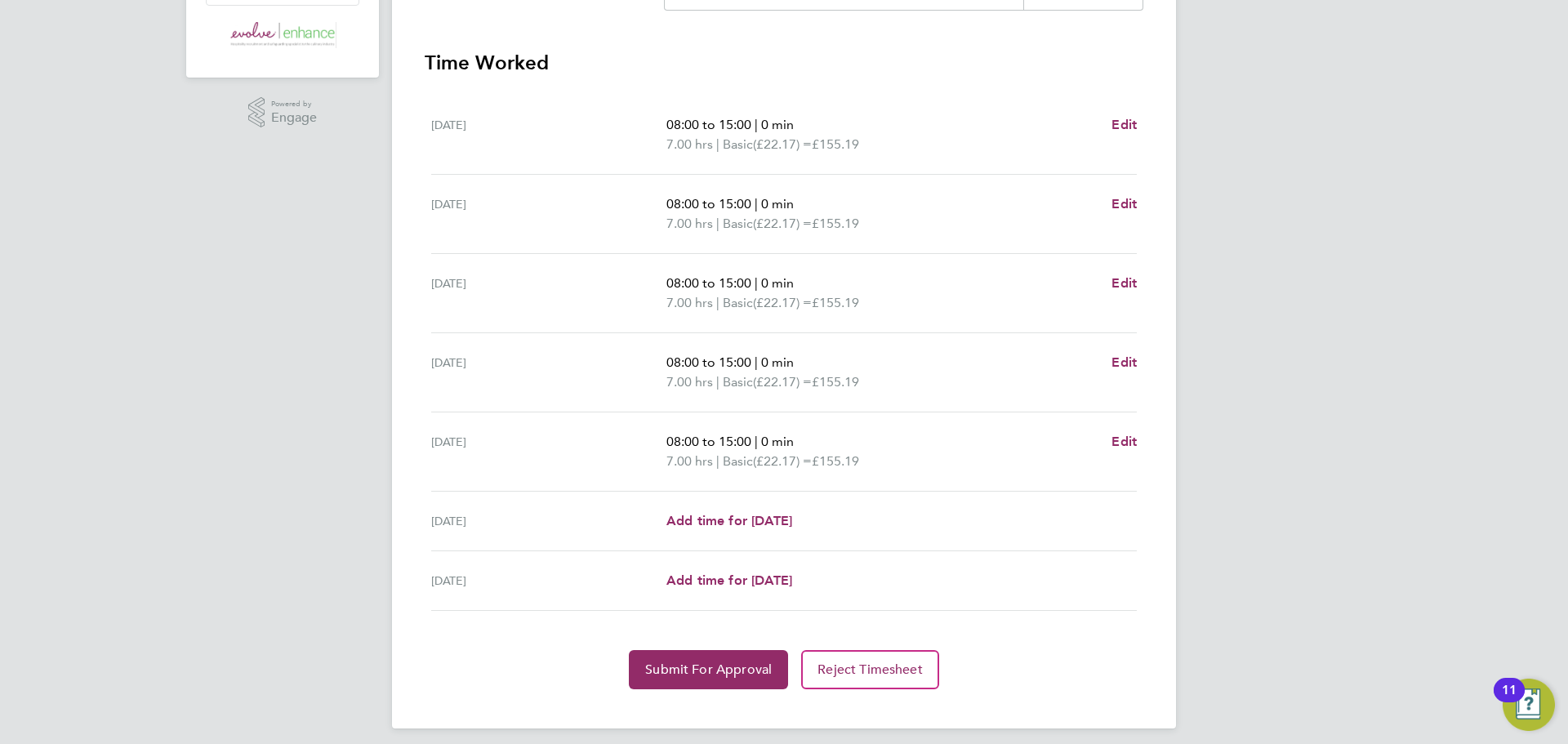
scroll to position [449, 0]
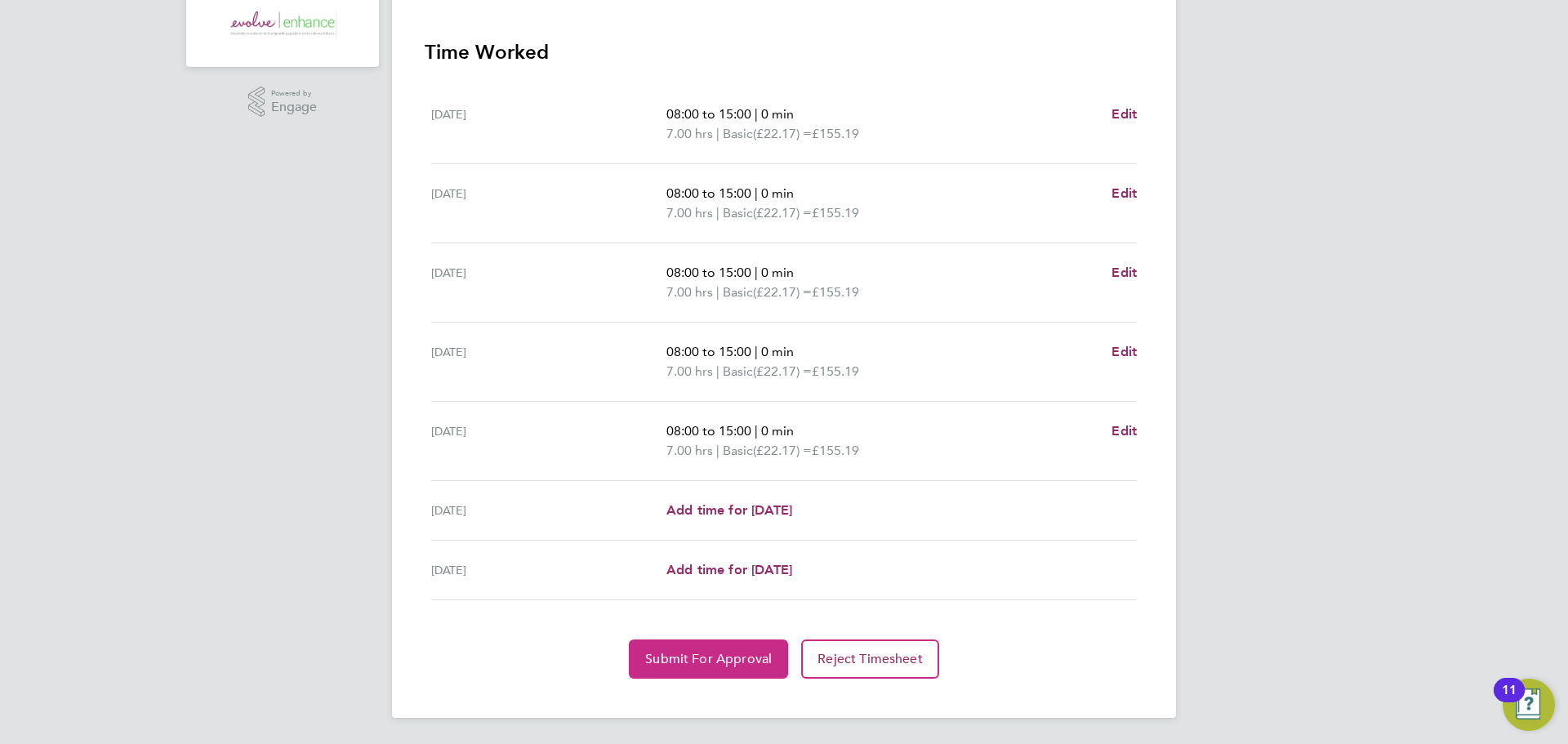
click at [757, 648] on button "Submit For Approval" at bounding box center [708, 659] width 159 height 40
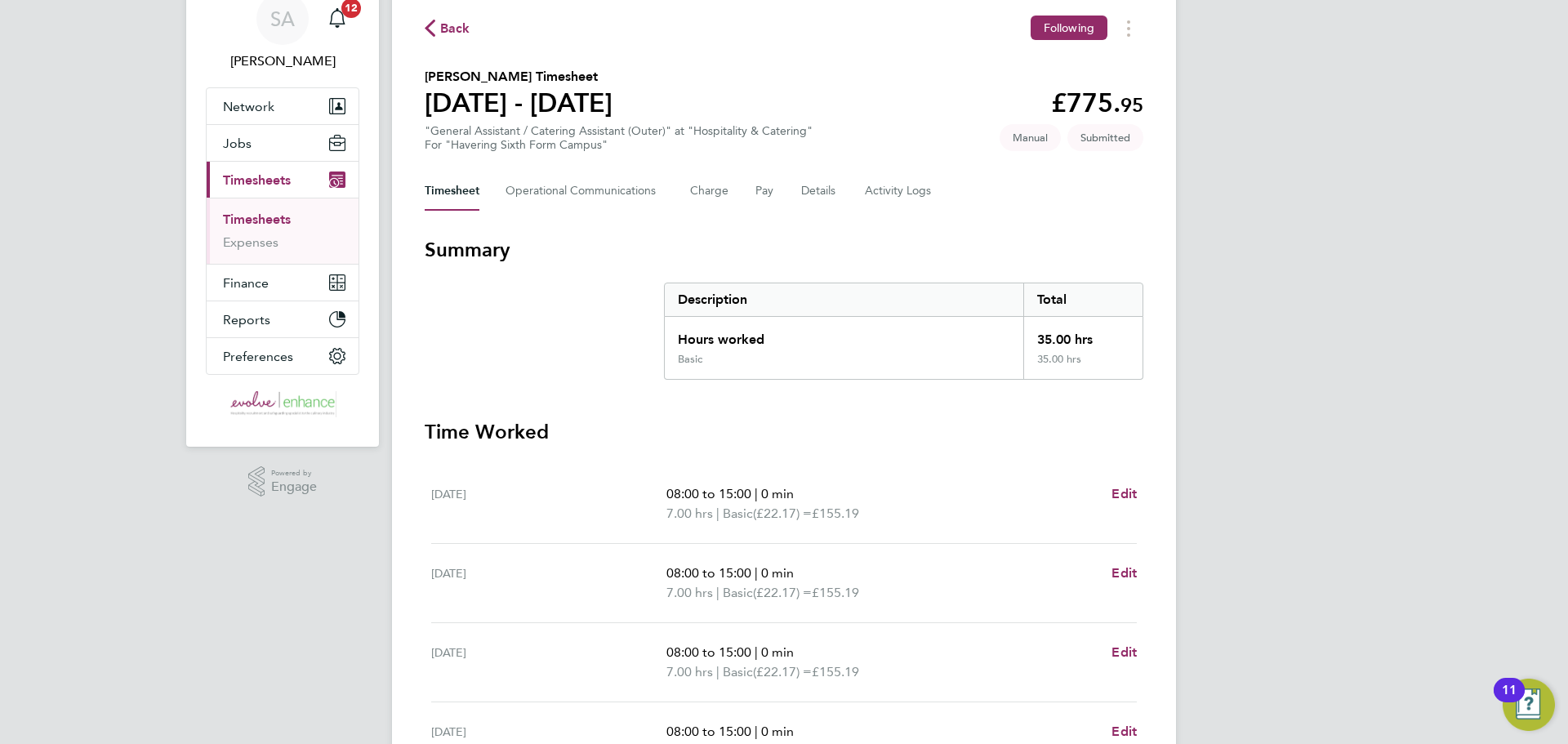
scroll to position [0, 0]
